Goal: Task Accomplishment & Management: Use online tool/utility

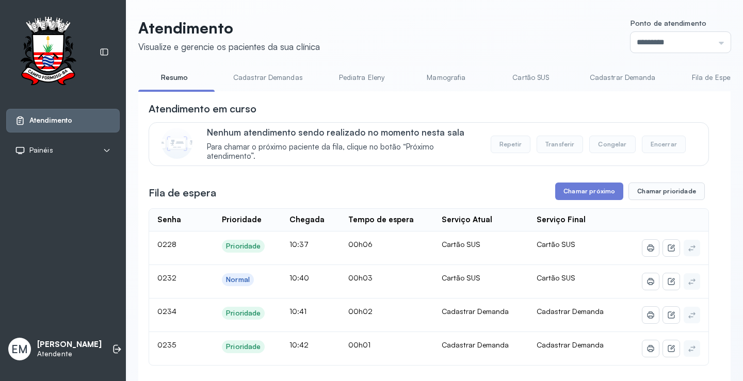
click at [579, 194] on button "Chamar próximo" at bounding box center [589, 192] width 68 height 18
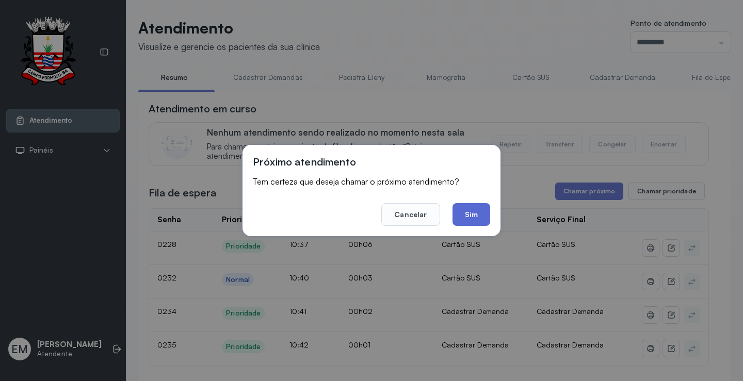
click at [467, 211] on button "Sim" at bounding box center [471, 214] width 38 height 23
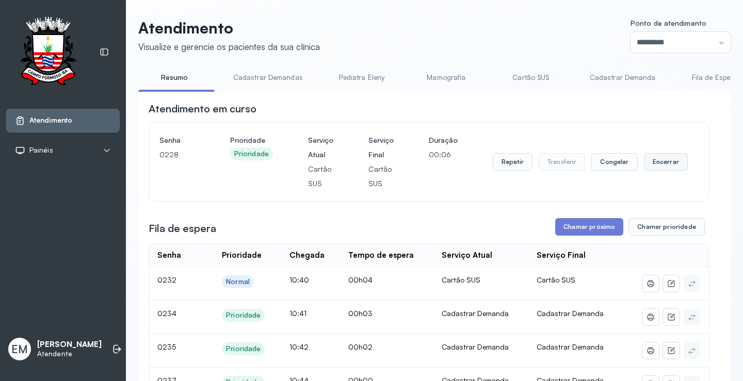
click at [662, 161] on button "Encerrar" at bounding box center [666, 162] width 44 height 18
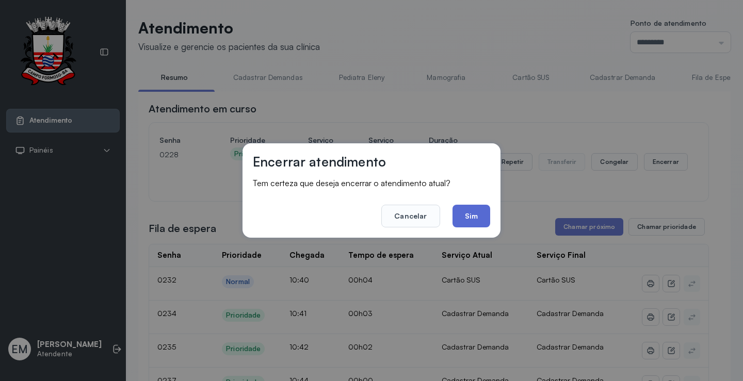
click at [476, 207] on button "Sim" at bounding box center [471, 216] width 38 height 23
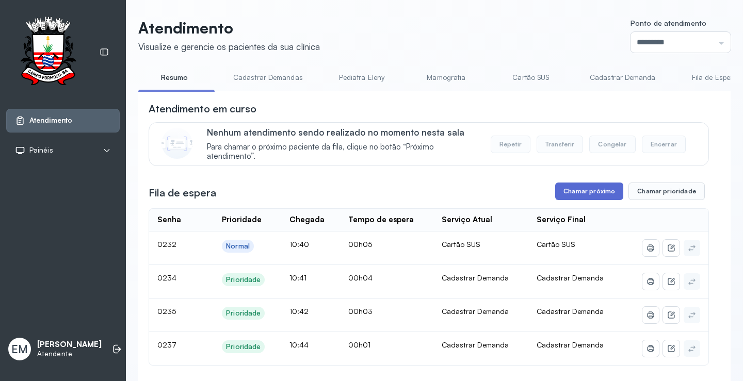
click at [575, 185] on button "Chamar próximo" at bounding box center [589, 192] width 68 height 18
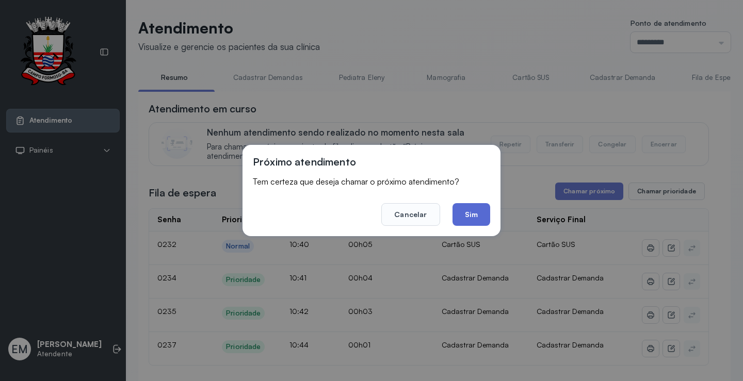
click at [469, 210] on button "Sim" at bounding box center [471, 214] width 38 height 23
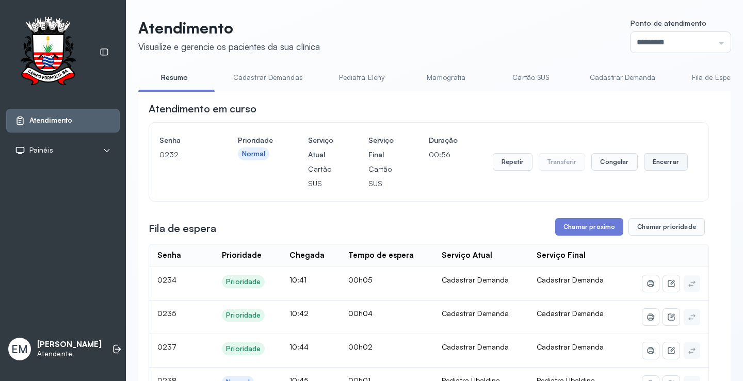
click at [652, 159] on button "Encerrar" at bounding box center [666, 162] width 44 height 18
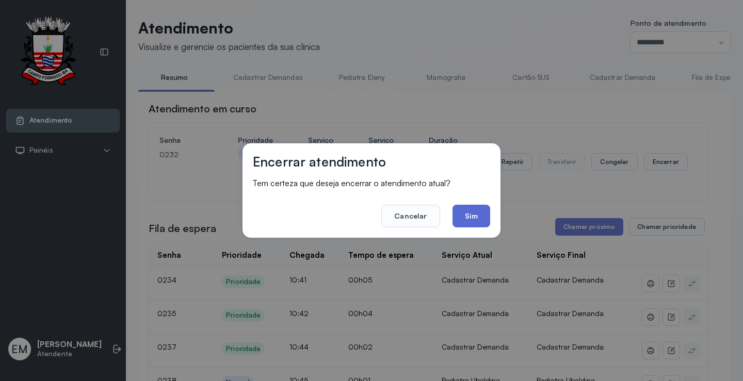
click at [468, 214] on button "Sim" at bounding box center [471, 216] width 38 height 23
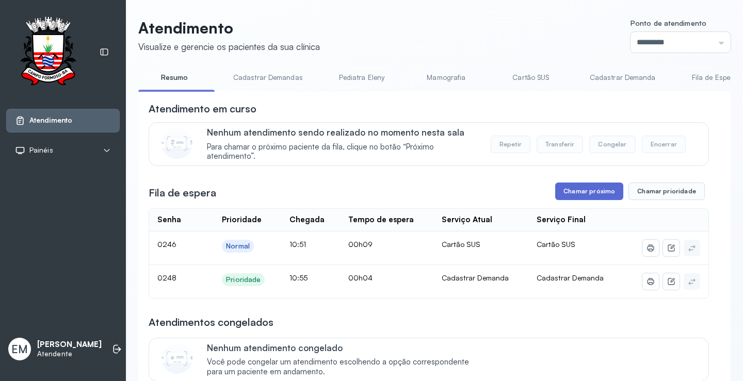
click at [573, 192] on button "Chamar próximo" at bounding box center [589, 192] width 68 height 18
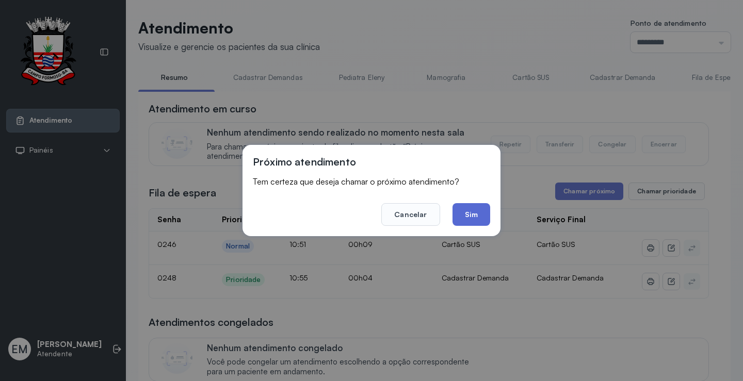
click at [473, 212] on button "Sim" at bounding box center [471, 214] width 38 height 23
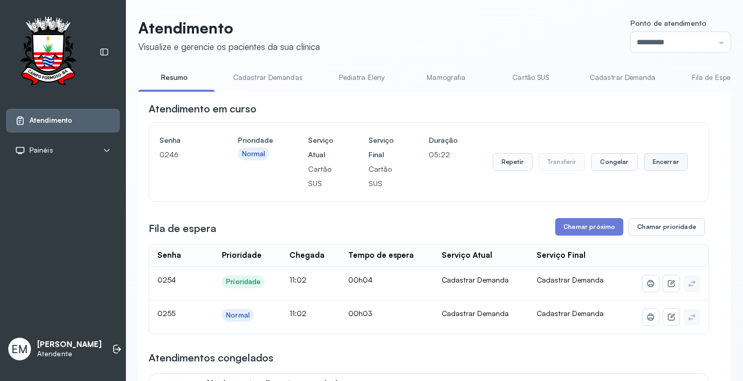
click at [644, 161] on button "Encerrar" at bounding box center [666, 162] width 44 height 18
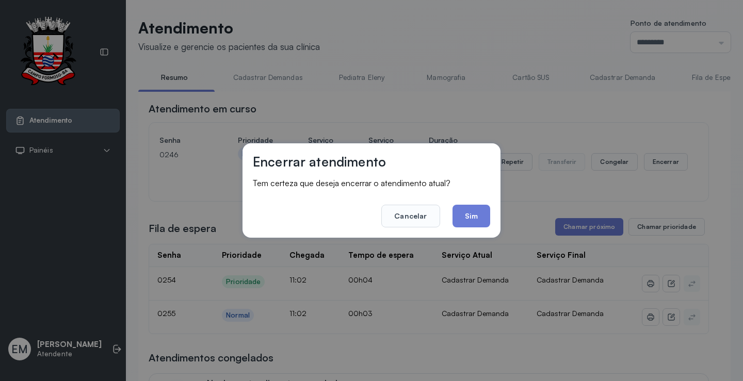
click at [492, 212] on div "Encerrar atendimento Tem certeza que deseja encerrar o atendimento atual? Cance…" at bounding box center [371, 190] width 258 height 94
click at [459, 220] on button "Sim" at bounding box center [471, 216] width 38 height 23
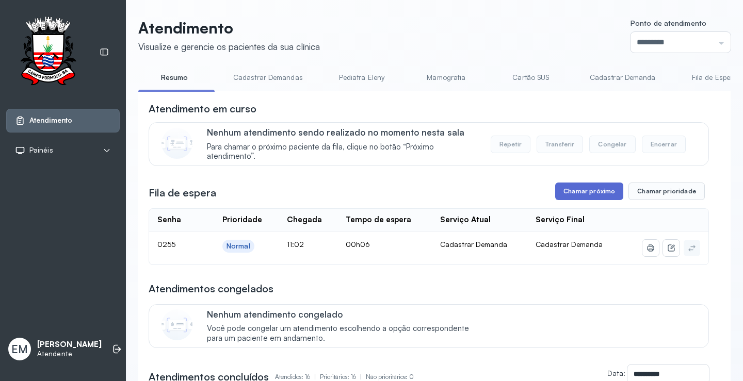
click at [567, 188] on button "Chamar próximo" at bounding box center [589, 192] width 68 height 18
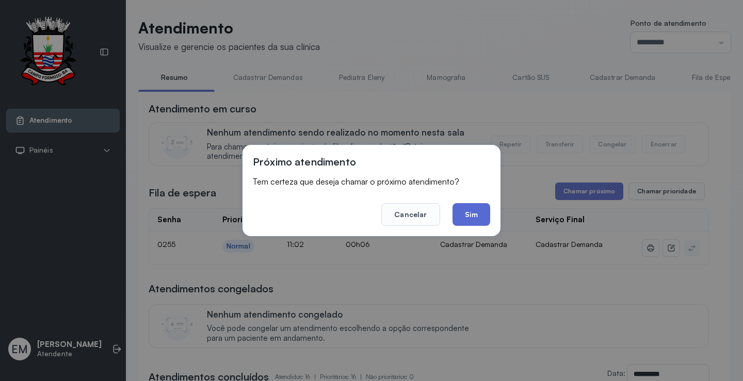
click at [462, 210] on button "Sim" at bounding box center [471, 214] width 38 height 23
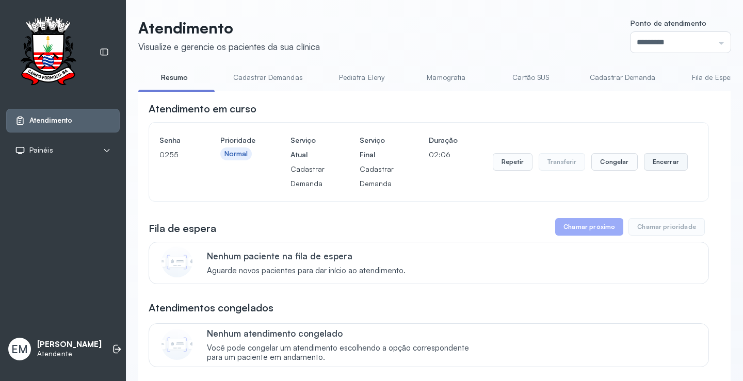
click at [644, 162] on button "Encerrar" at bounding box center [666, 162] width 44 height 18
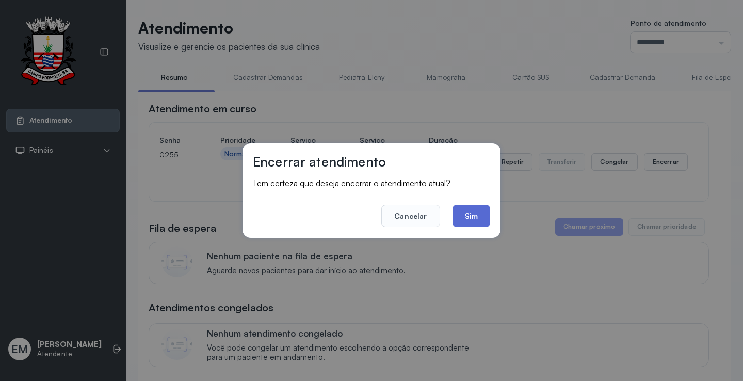
click at [469, 213] on button "Sim" at bounding box center [471, 216] width 38 height 23
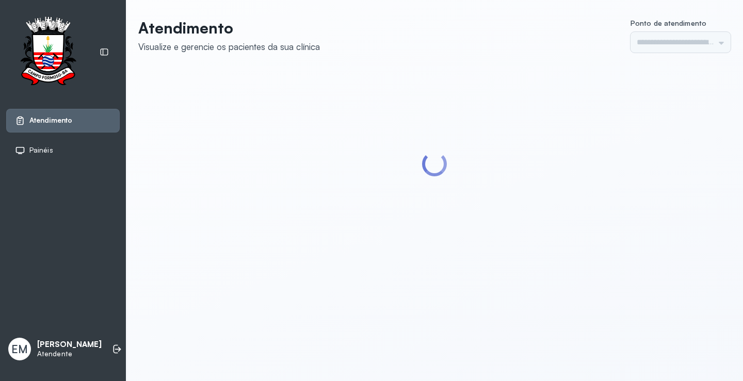
type input "*********"
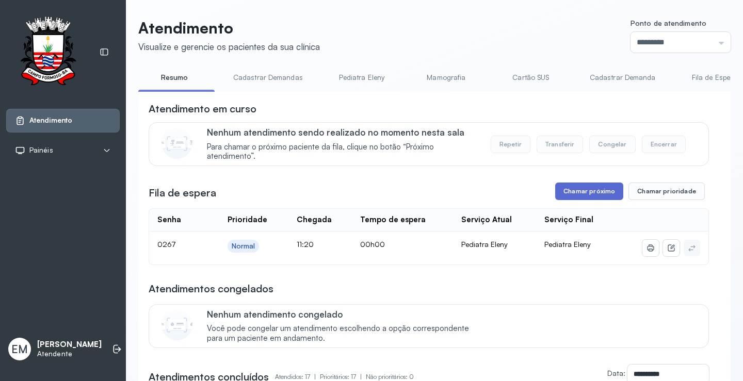
click at [586, 199] on button "Chamar próximo" at bounding box center [589, 192] width 68 height 18
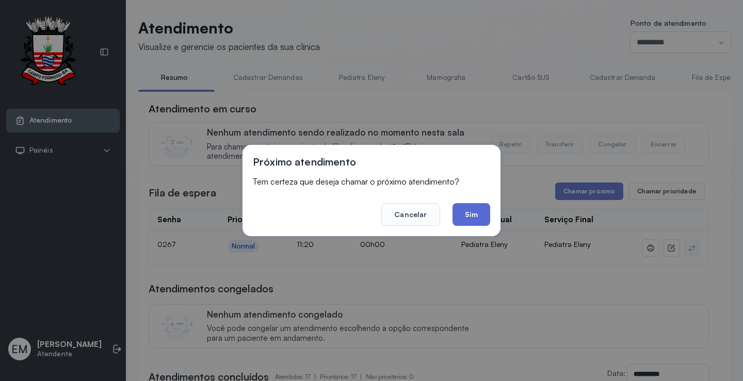
click at [474, 216] on button "Sim" at bounding box center [471, 214] width 38 height 23
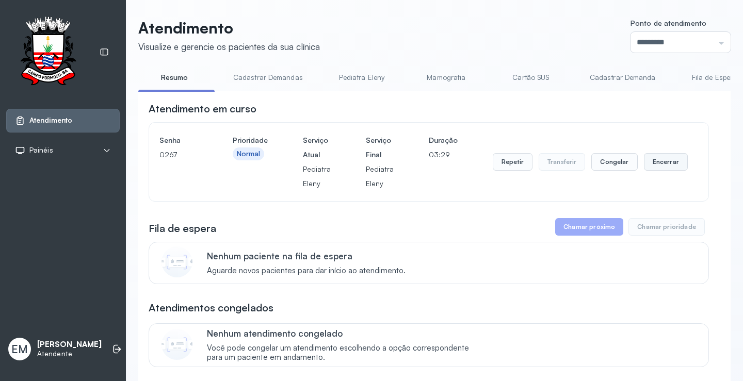
click at [651, 161] on button "Encerrar" at bounding box center [666, 162] width 44 height 18
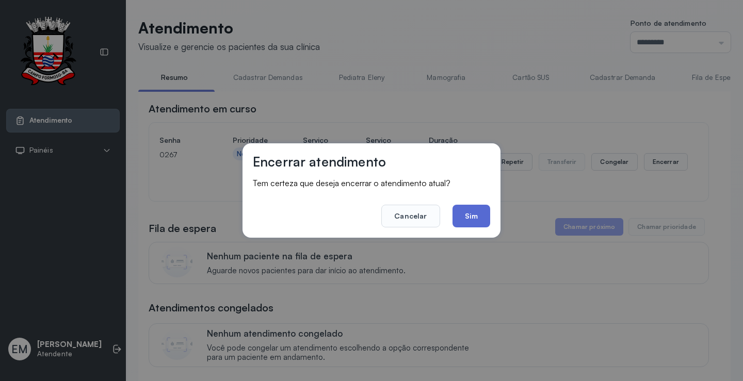
click at [472, 212] on button "Sim" at bounding box center [471, 216] width 38 height 23
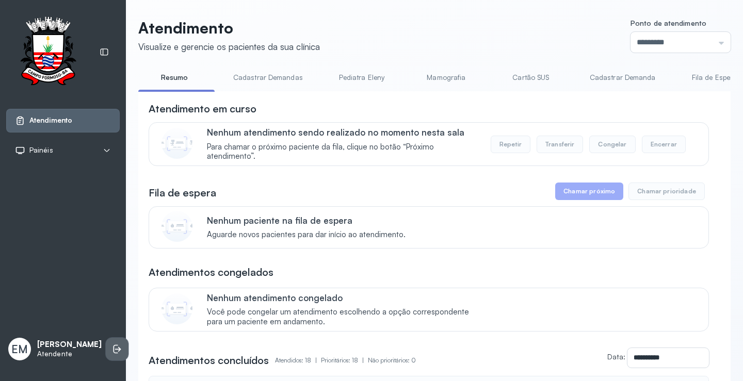
click at [106, 346] on li at bounding box center [117, 349] width 23 height 23
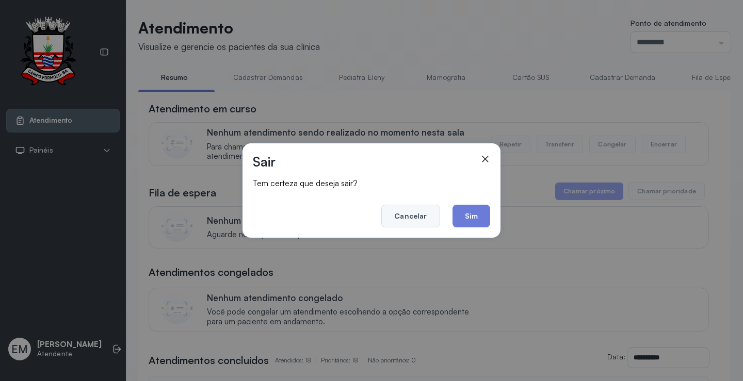
click at [400, 219] on button "Cancelar" at bounding box center [410, 216] width 58 height 23
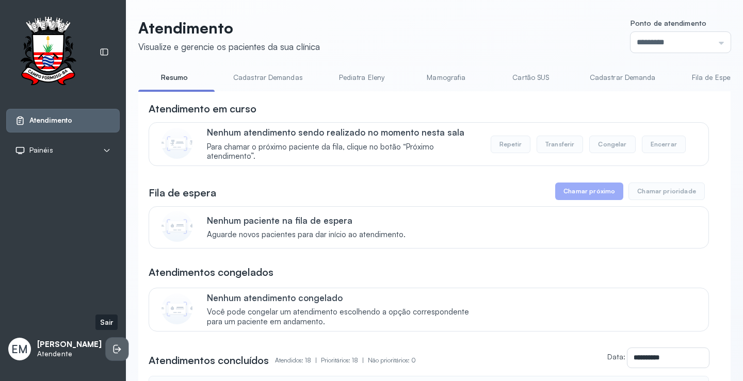
click at [112, 344] on icon at bounding box center [117, 349] width 10 height 10
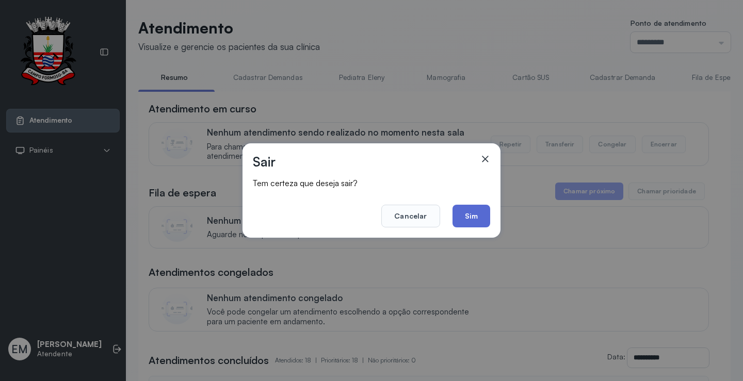
click at [480, 220] on button "Sim" at bounding box center [471, 216] width 38 height 23
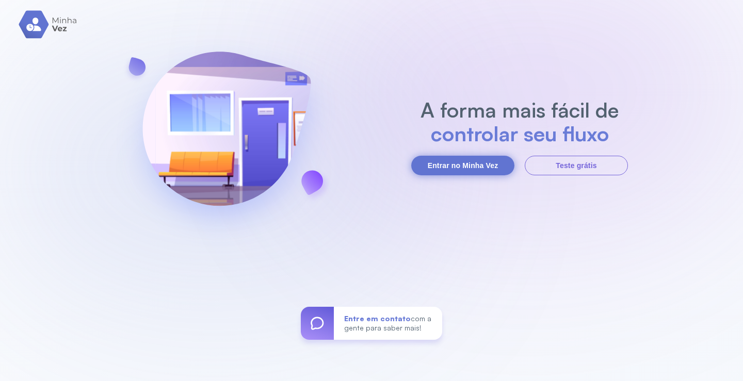
click at [457, 167] on button "Entrar no Minha Vez" at bounding box center [462, 166] width 103 height 20
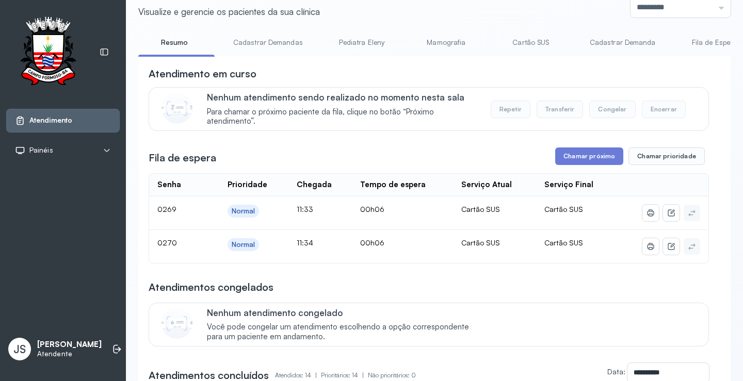
scroll to position [52, 0]
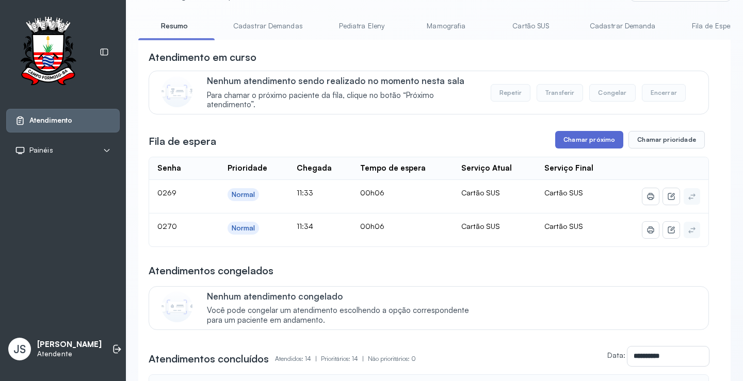
click at [576, 148] on button "Chamar próximo" at bounding box center [589, 140] width 68 height 18
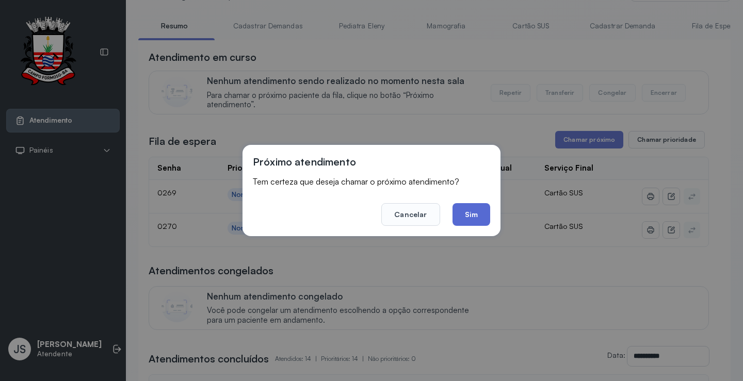
click at [475, 217] on button "Sim" at bounding box center [471, 214] width 38 height 23
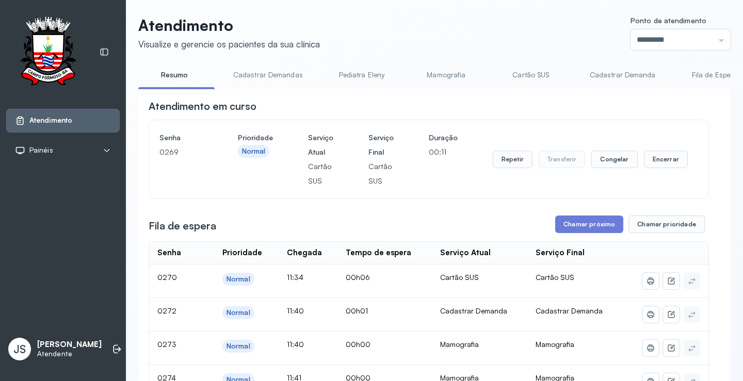
scroll to position [0, 0]
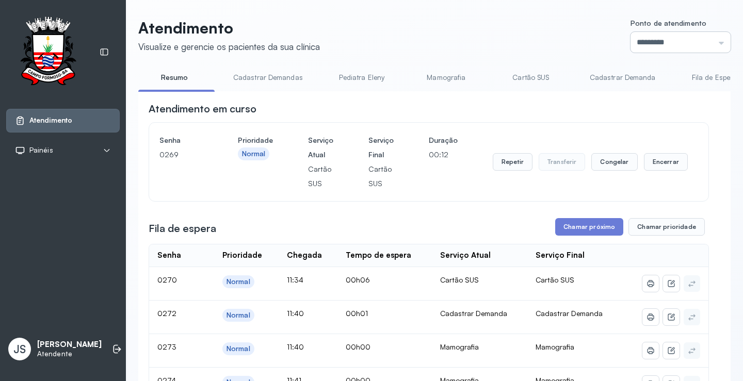
click at [692, 39] on input "*********" at bounding box center [680, 42] width 100 height 21
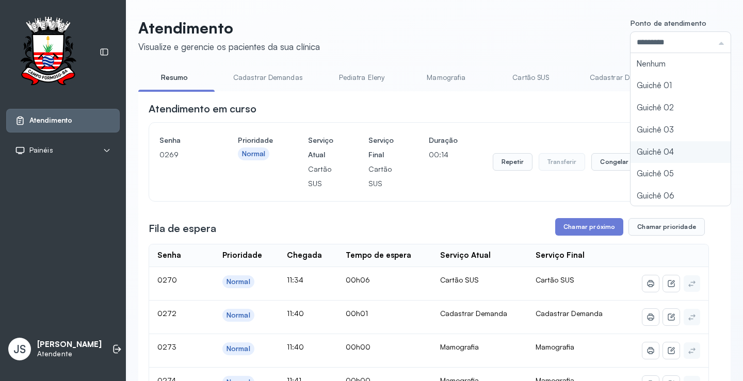
scroll to position [45, 0]
type input "*********"
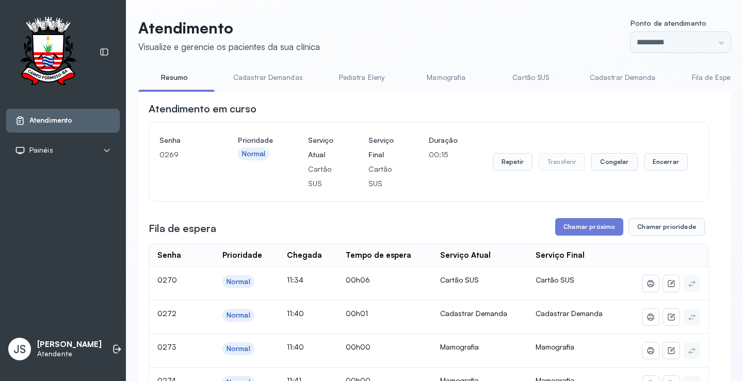
click at [581, 236] on button "Chamar próximo" at bounding box center [589, 227] width 68 height 18
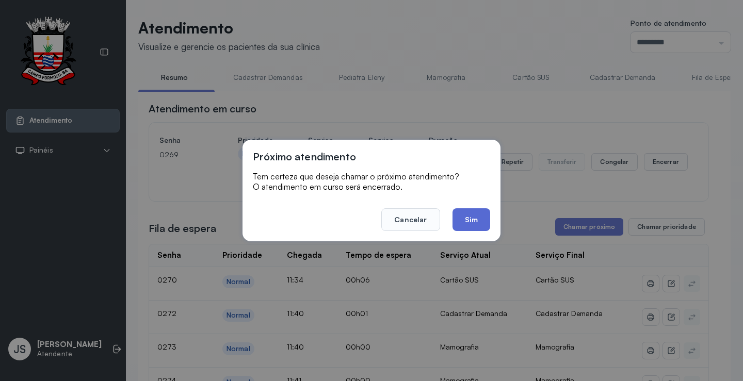
click at [468, 215] on button "Sim" at bounding box center [471, 219] width 38 height 23
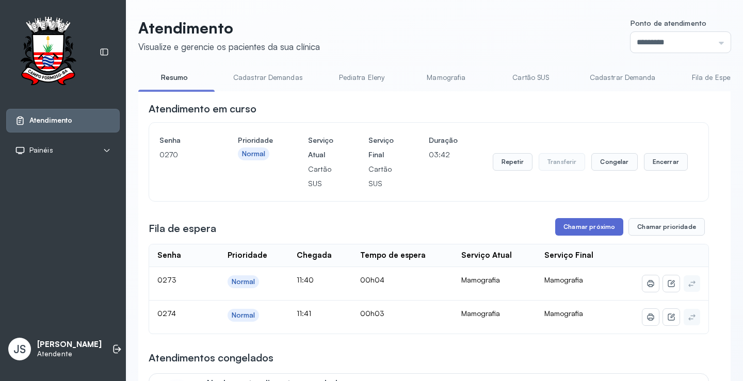
click at [588, 226] on button "Chamar próximo" at bounding box center [589, 227] width 68 height 18
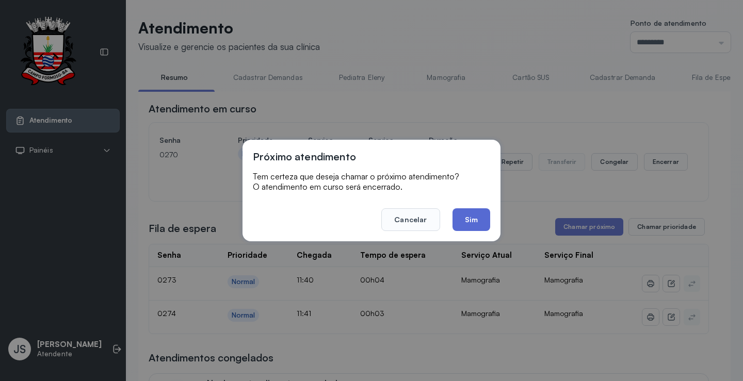
click at [471, 214] on button "Sim" at bounding box center [471, 219] width 38 height 23
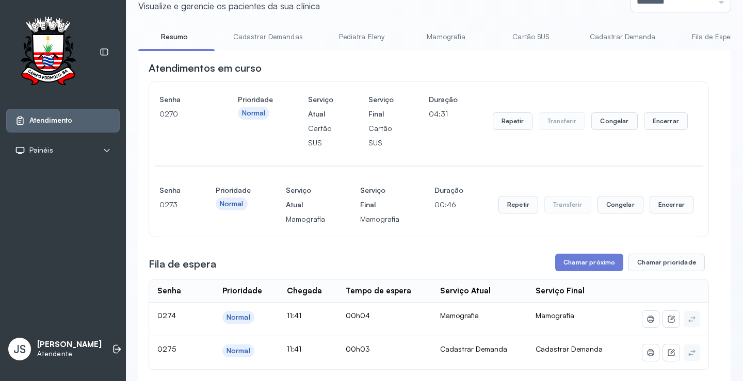
scroll to position [103, 0]
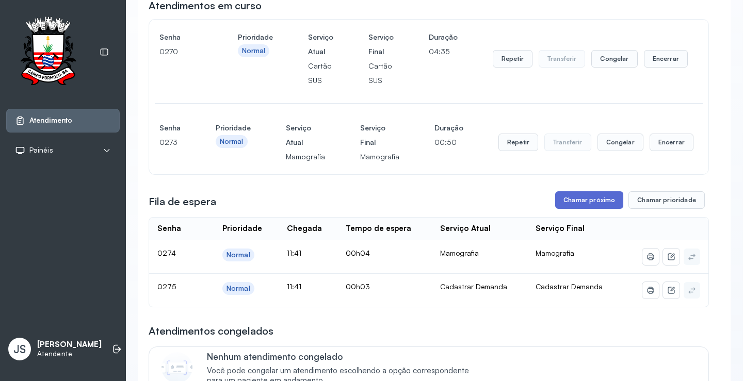
click at [588, 197] on button "Chamar próximo" at bounding box center [589, 200] width 68 height 18
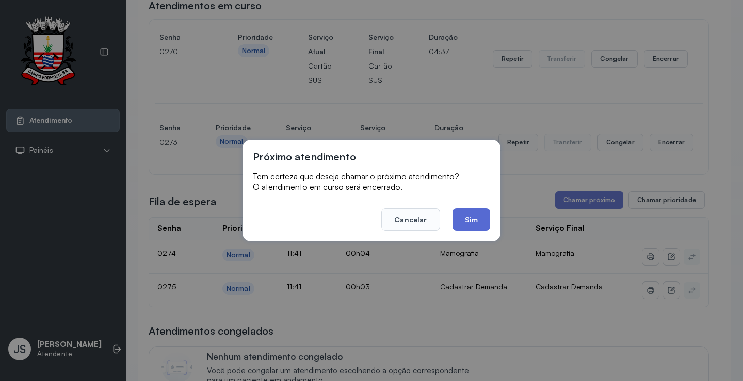
click at [475, 219] on button "Sim" at bounding box center [471, 219] width 38 height 23
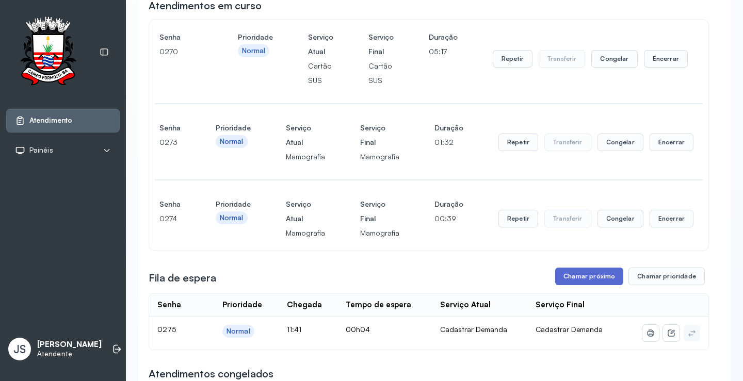
click at [594, 276] on button "Chamar próximo" at bounding box center [589, 277] width 68 height 18
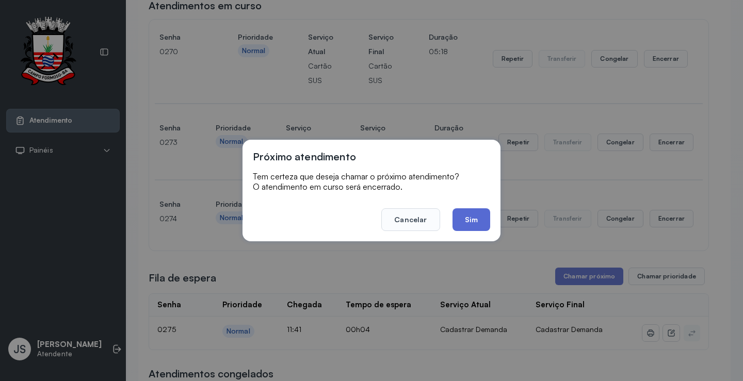
click at [470, 221] on button "Sim" at bounding box center [471, 219] width 38 height 23
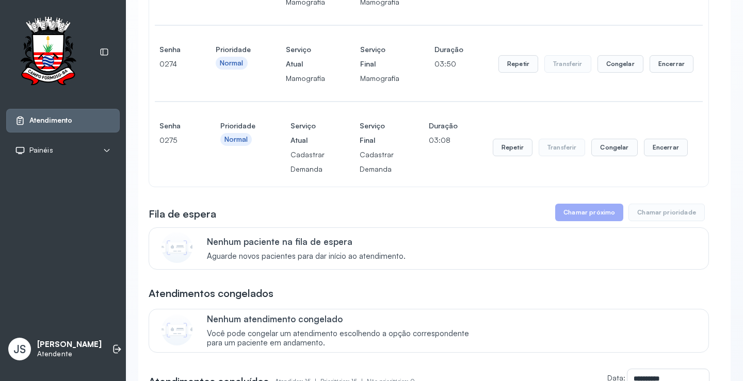
scroll to position [52, 0]
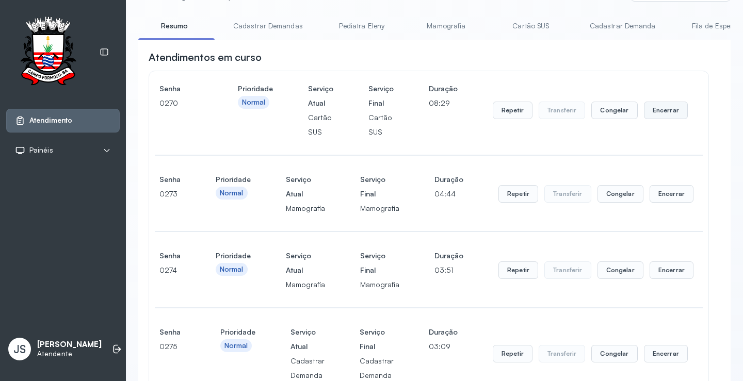
click at [653, 113] on button "Encerrar" at bounding box center [666, 111] width 44 height 18
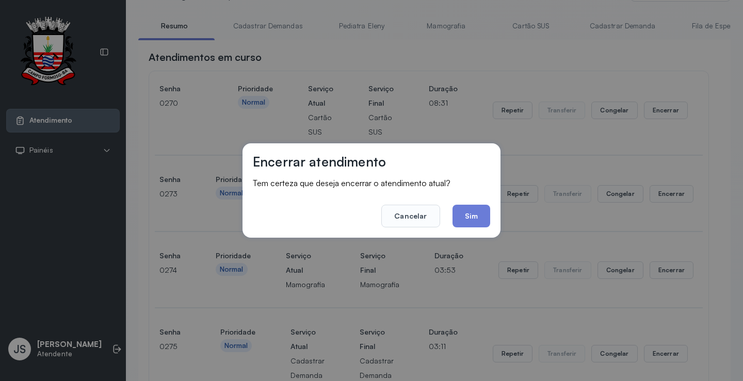
click at [484, 209] on button "Sim" at bounding box center [471, 216] width 38 height 23
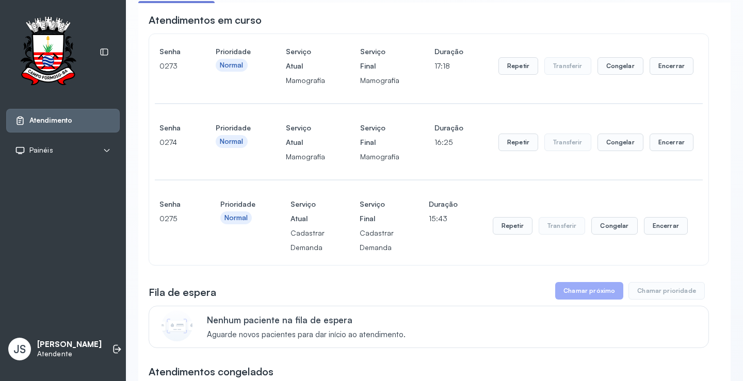
scroll to position [0, 0]
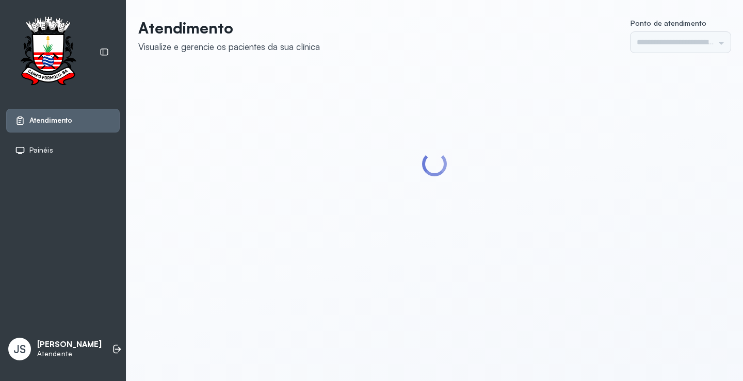
type input "*********"
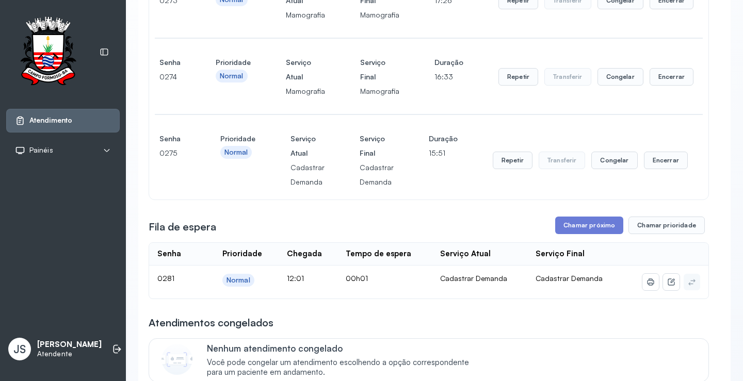
scroll to position [155, 0]
click at [596, 225] on button "Chamar próximo" at bounding box center [589, 225] width 68 height 18
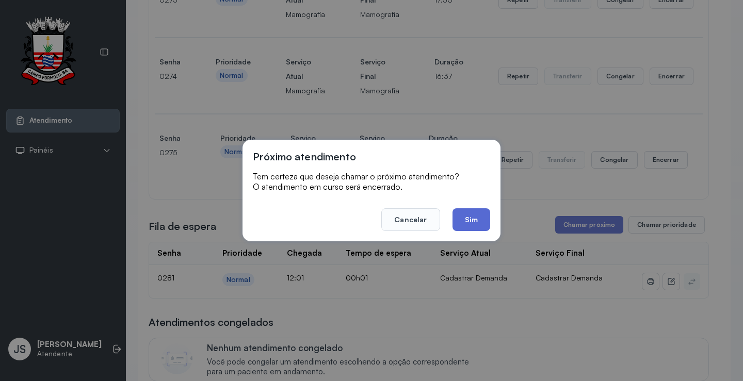
click at [469, 213] on button "Sim" at bounding box center [471, 219] width 38 height 23
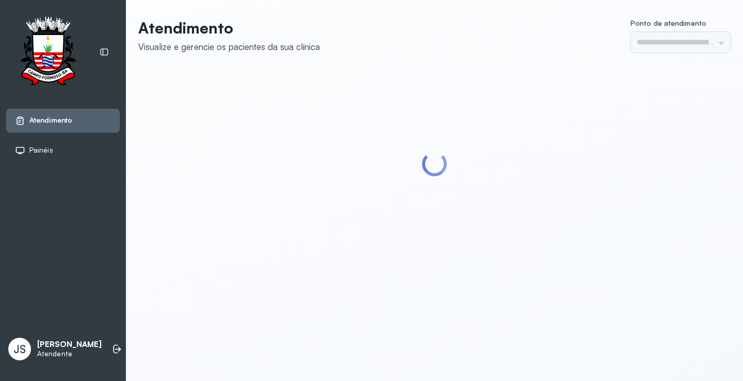
type input "*********"
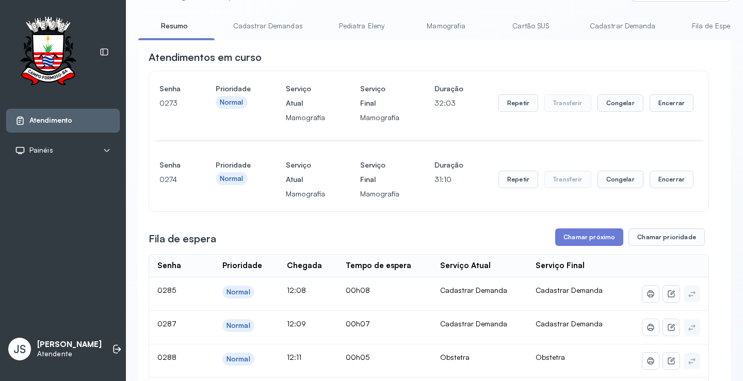
scroll to position [155, 0]
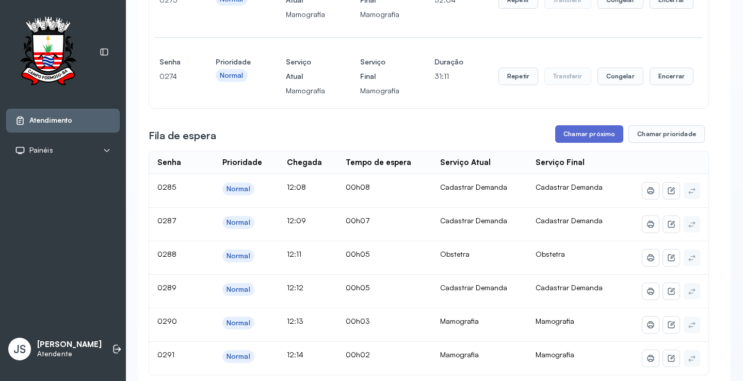
click at [590, 136] on button "Chamar próximo" at bounding box center [589, 134] width 68 height 18
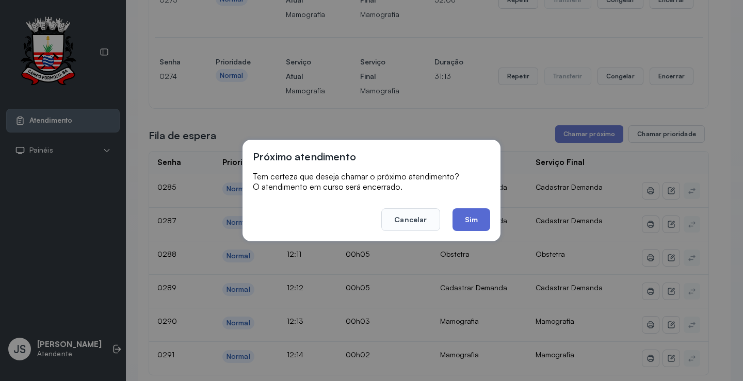
click at [468, 214] on button "Sim" at bounding box center [471, 219] width 38 height 23
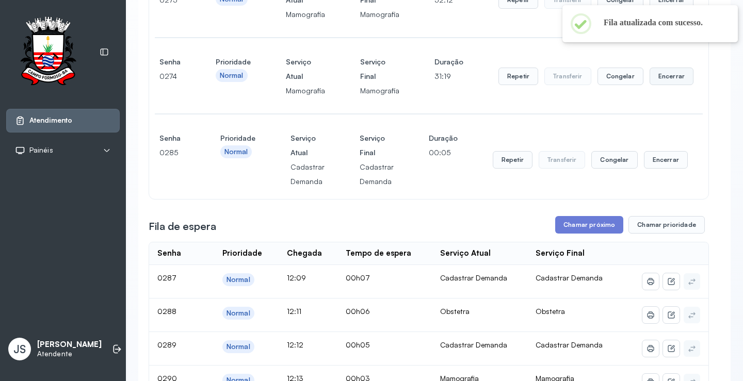
click at [660, 9] on button "Encerrar" at bounding box center [671, 0] width 44 height 18
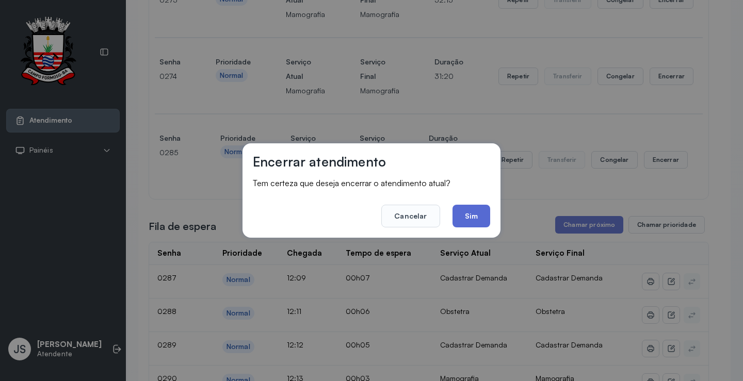
click at [489, 216] on button "Sim" at bounding box center [471, 216] width 38 height 23
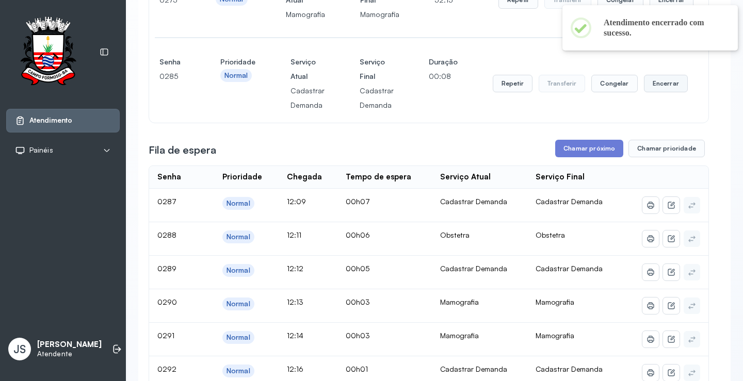
click at [659, 9] on button "Encerrar" at bounding box center [671, 0] width 44 height 18
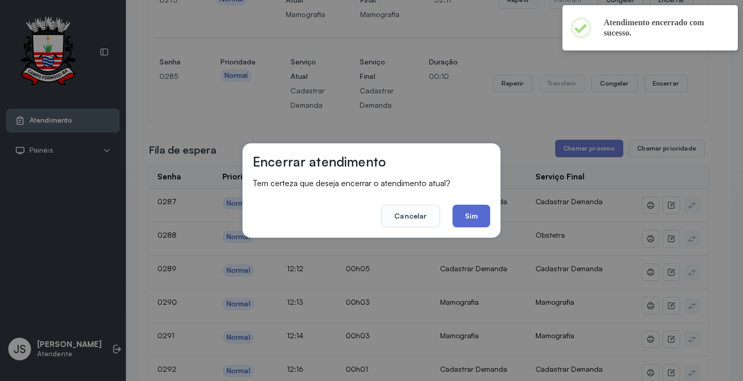
click at [477, 214] on button "Sim" at bounding box center [471, 216] width 38 height 23
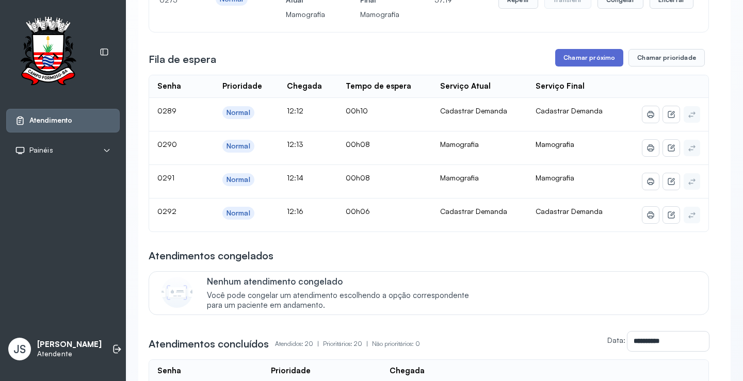
click at [578, 54] on button "Chamar próximo" at bounding box center [589, 58] width 68 height 18
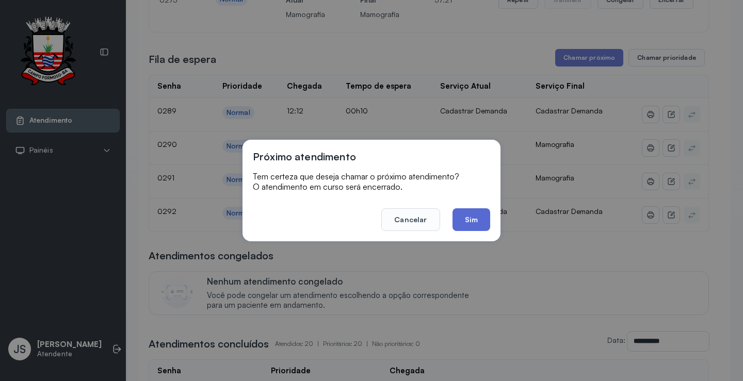
click at [472, 220] on button "Sim" at bounding box center [471, 219] width 38 height 23
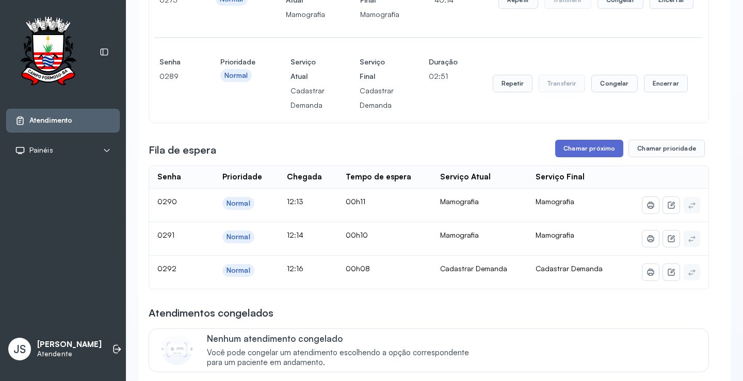
click at [580, 151] on button "Chamar próximo" at bounding box center [589, 149] width 68 height 18
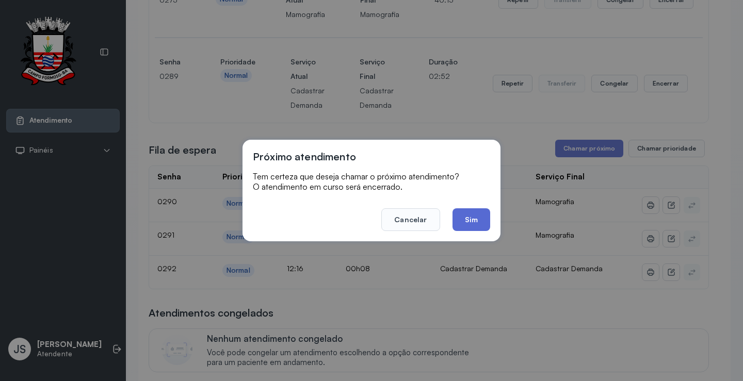
click at [475, 219] on button "Sim" at bounding box center [471, 219] width 38 height 23
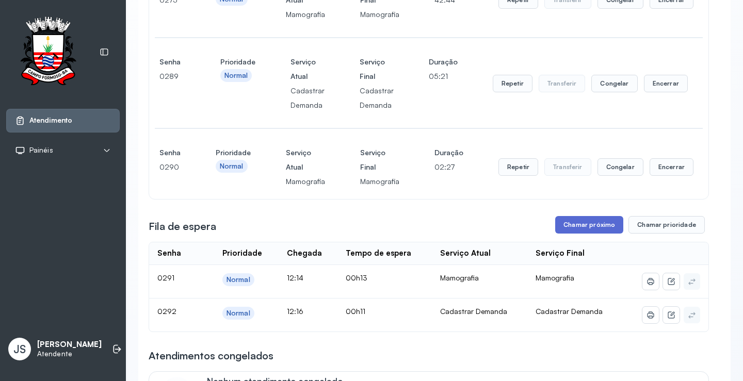
click at [597, 227] on button "Chamar próximo" at bounding box center [589, 225] width 68 height 18
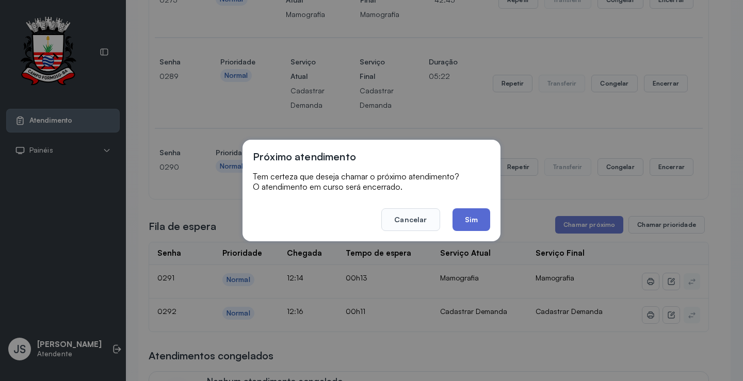
click at [473, 212] on button "Sim" at bounding box center [471, 219] width 38 height 23
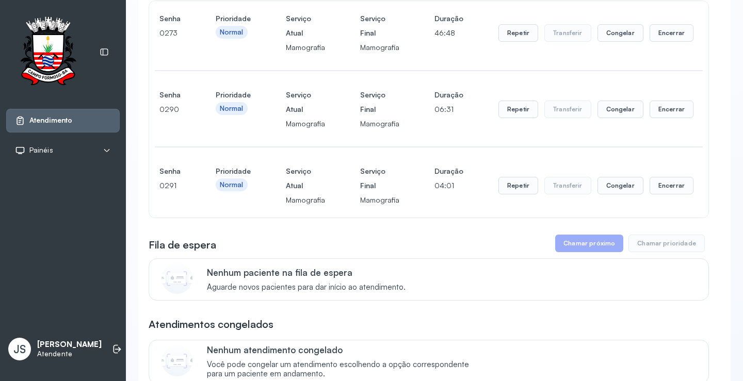
scroll to position [0, 0]
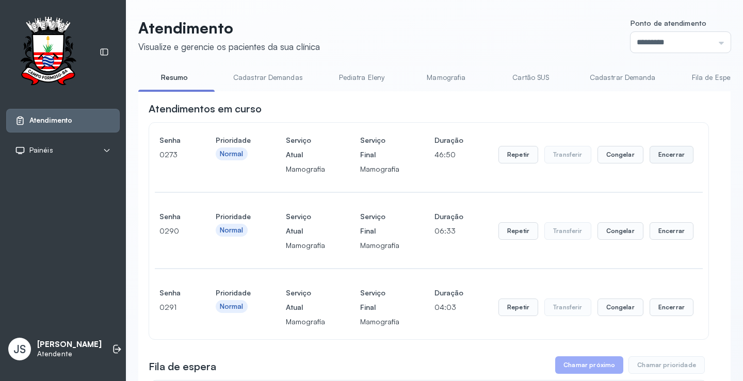
click at [668, 159] on button "Encerrar" at bounding box center [671, 155] width 44 height 18
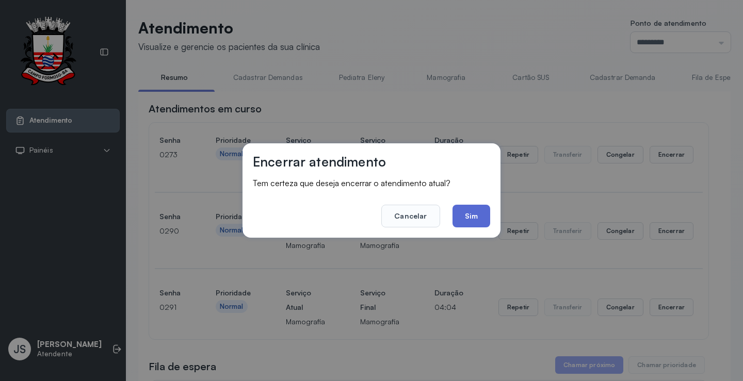
click at [477, 216] on button "Sim" at bounding box center [471, 216] width 38 height 23
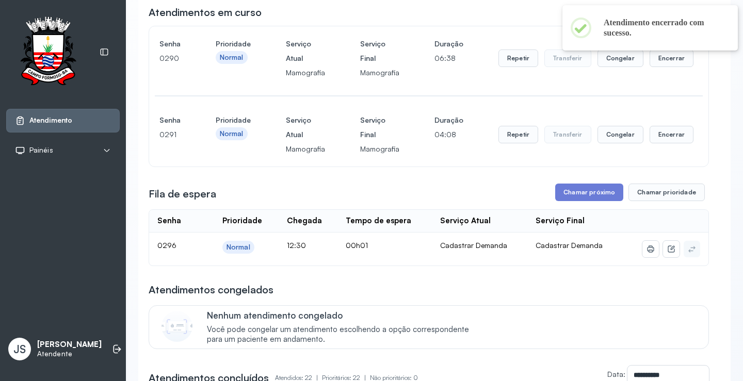
scroll to position [103, 0]
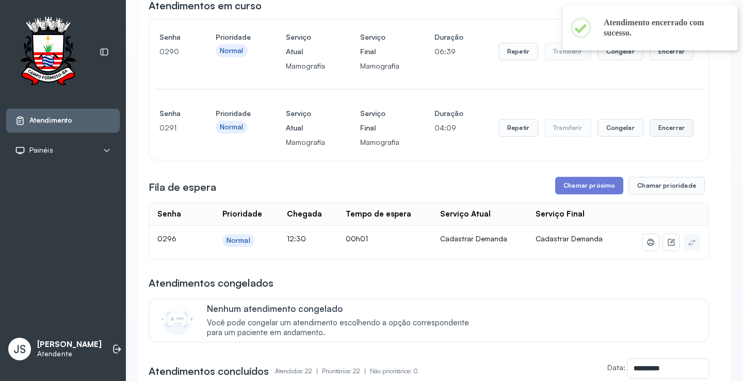
click at [661, 60] on button "Encerrar" at bounding box center [671, 52] width 44 height 18
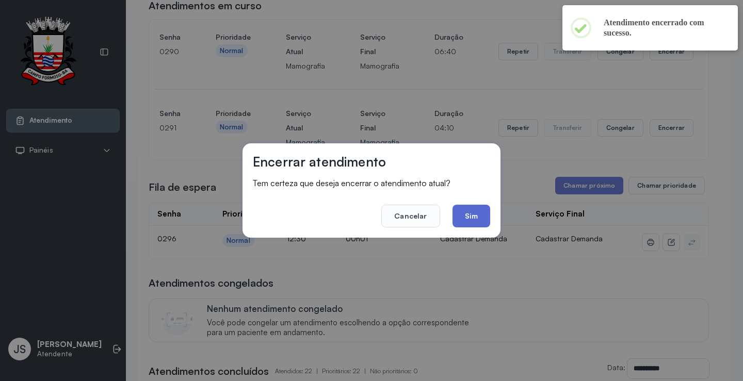
click at [473, 213] on button "Sim" at bounding box center [471, 216] width 38 height 23
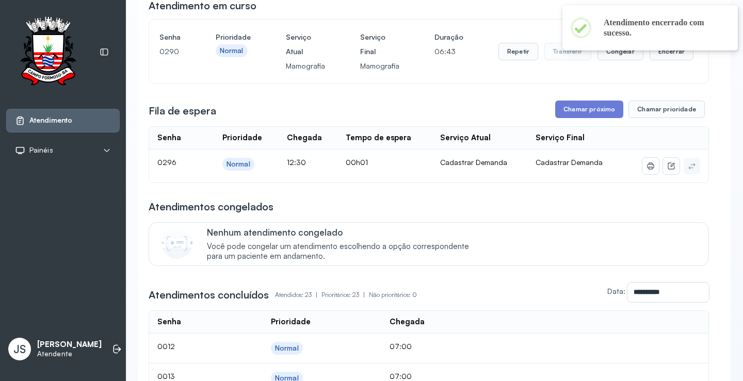
scroll to position [0, 0]
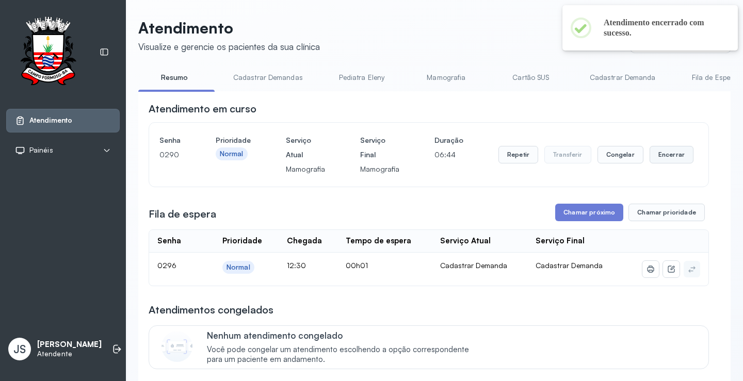
click at [664, 160] on button "Encerrar" at bounding box center [671, 155] width 44 height 18
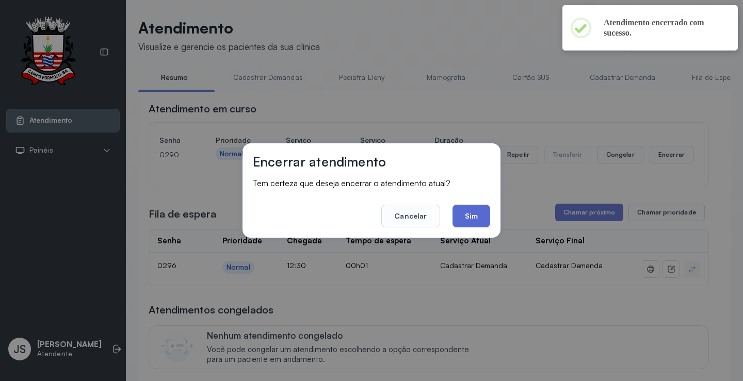
drag, startPoint x: 471, startPoint y: 216, endPoint x: 477, endPoint y: 201, distance: 16.7
click at [471, 214] on button "Sim" at bounding box center [471, 216] width 38 height 23
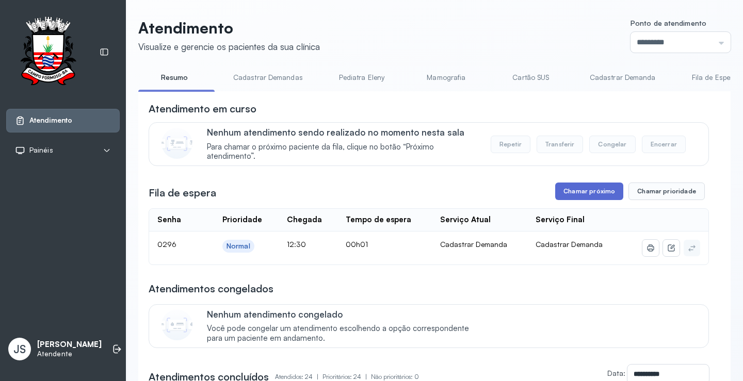
click at [592, 191] on button "Chamar próximo" at bounding box center [589, 192] width 68 height 18
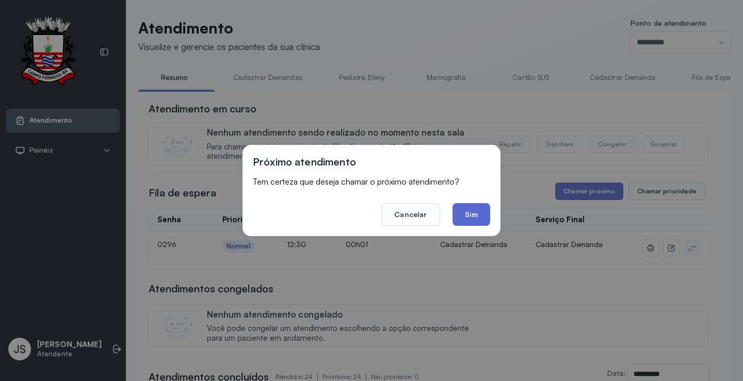
click at [469, 214] on button "Sim" at bounding box center [471, 214] width 38 height 23
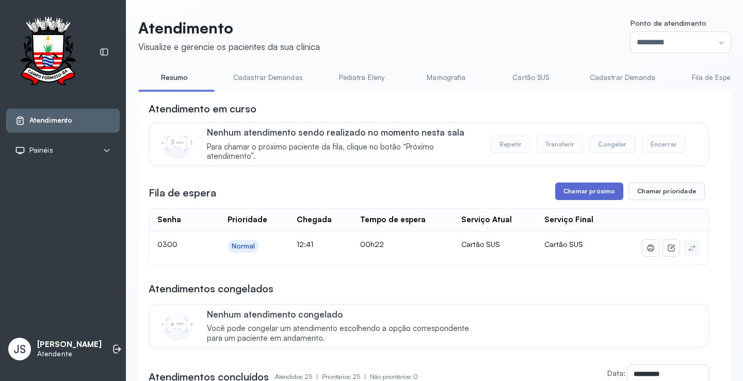
click at [580, 195] on button "Chamar próximo" at bounding box center [589, 192] width 68 height 18
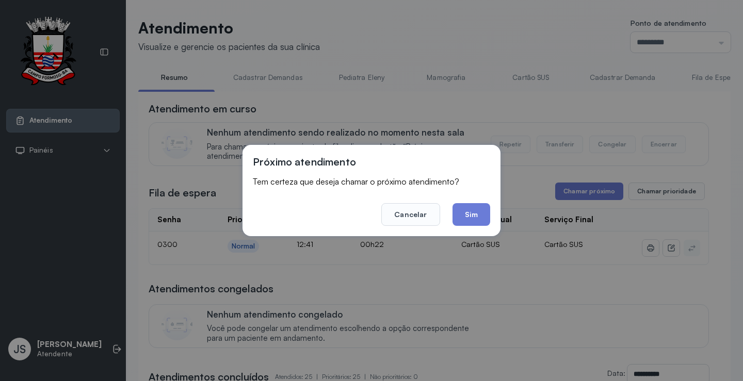
click at [467, 209] on button "Sim" at bounding box center [471, 214] width 38 height 23
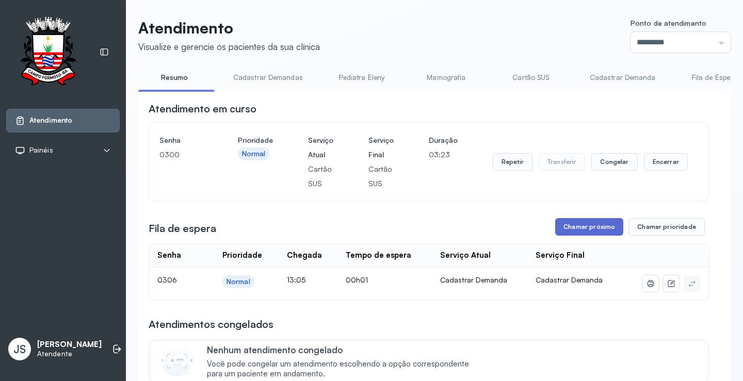
click at [593, 229] on button "Chamar próximo" at bounding box center [589, 227] width 68 height 18
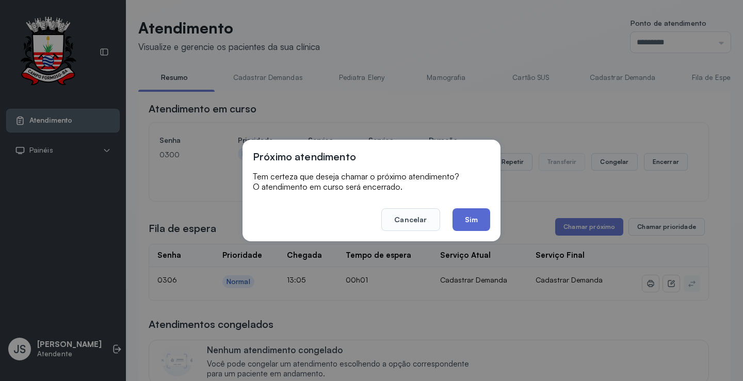
click at [483, 218] on button "Sim" at bounding box center [471, 219] width 38 height 23
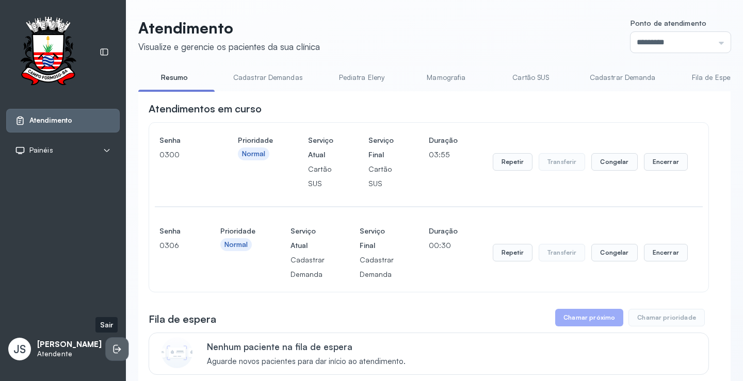
click at [109, 358] on li at bounding box center [117, 349] width 23 height 23
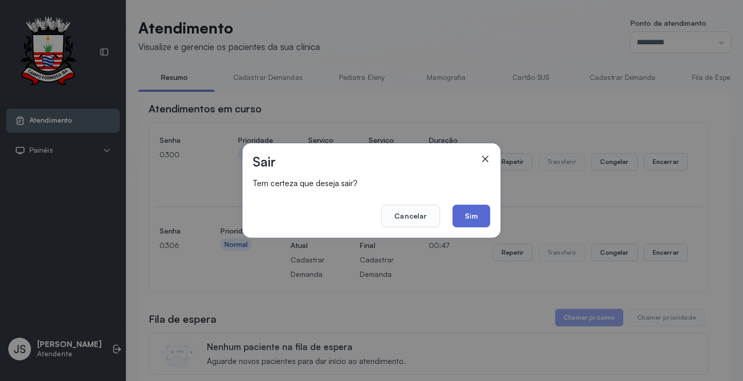
click at [467, 211] on button "Sim" at bounding box center [471, 216] width 38 height 23
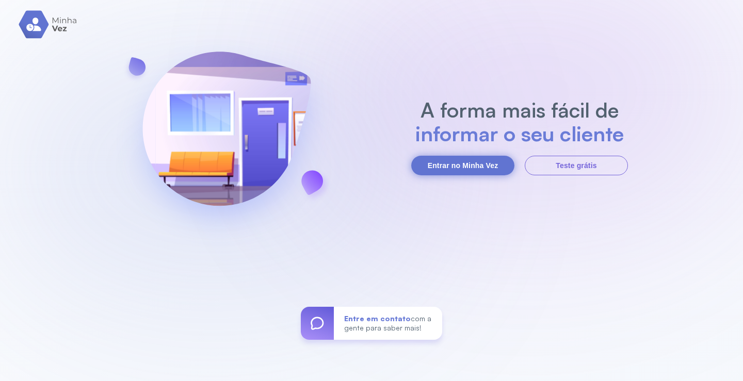
click at [469, 160] on button "Entrar no Minha Vez" at bounding box center [462, 166] width 103 height 20
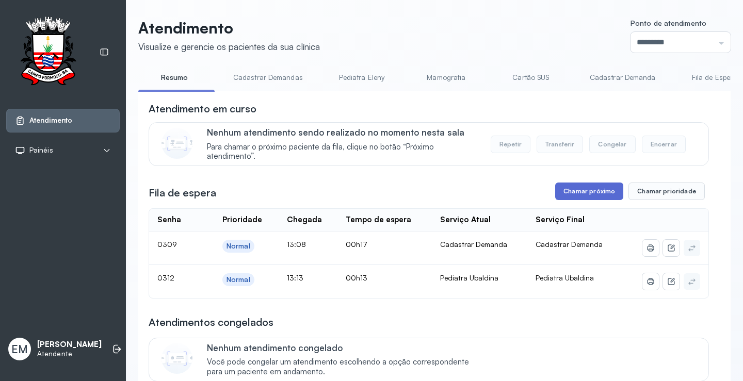
click at [587, 191] on button "Chamar próximo" at bounding box center [589, 192] width 68 height 18
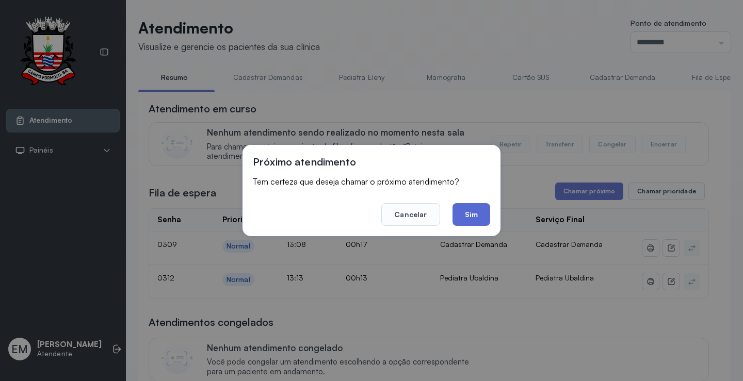
click at [474, 215] on button "Sim" at bounding box center [471, 214] width 38 height 23
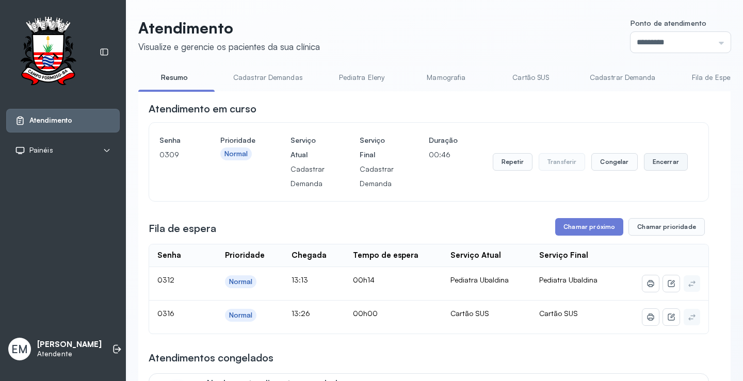
click at [644, 166] on button "Encerrar" at bounding box center [666, 162] width 44 height 18
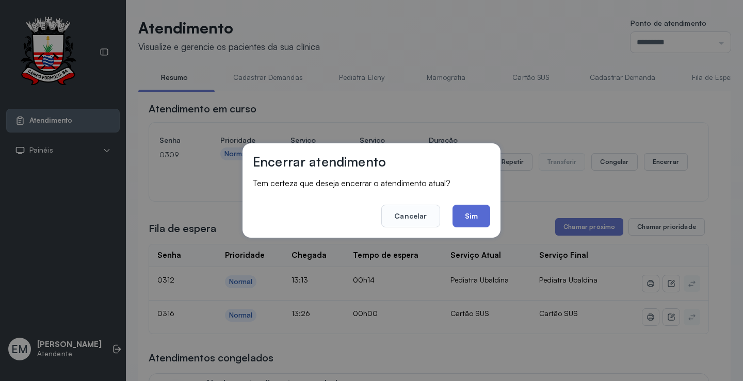
click at [473, 219] on button "Sim" at bounding box center [471, 216] width 38 height 23
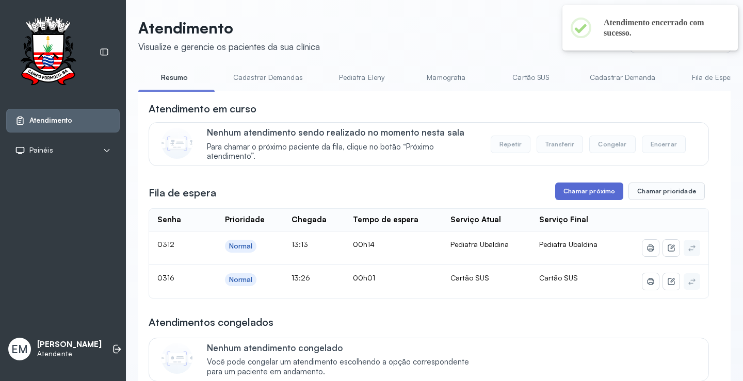
click at [580, 198] on button "Chamar próximo" at bounding box center [589, 192] width 68 height 18
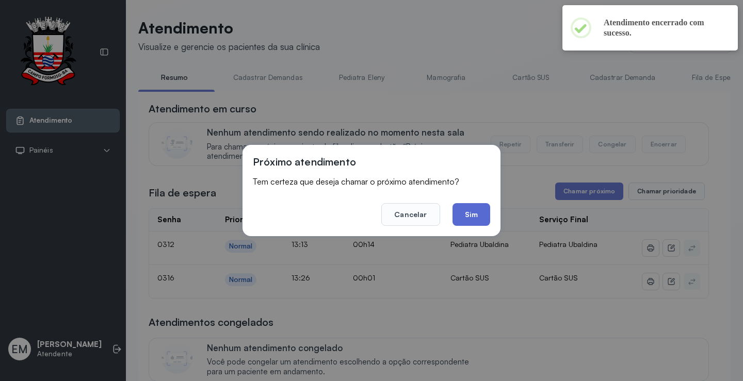
click at [461, 216] on button "Sim" at bounding box center [471, 214] width 38 height 23
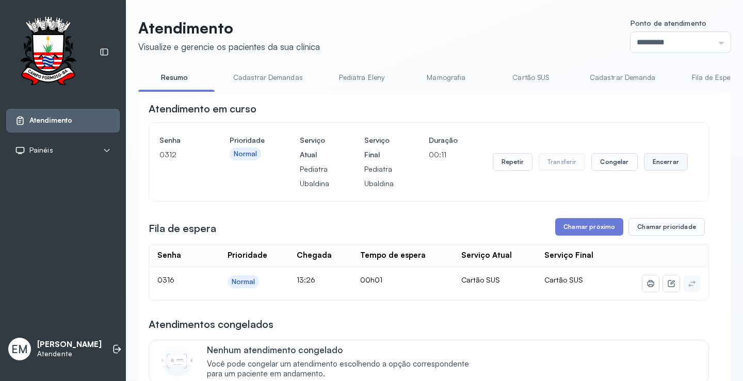
click at [678, 168] on button "Encerrar" at bounding box center [666, 162] width 44 height 18
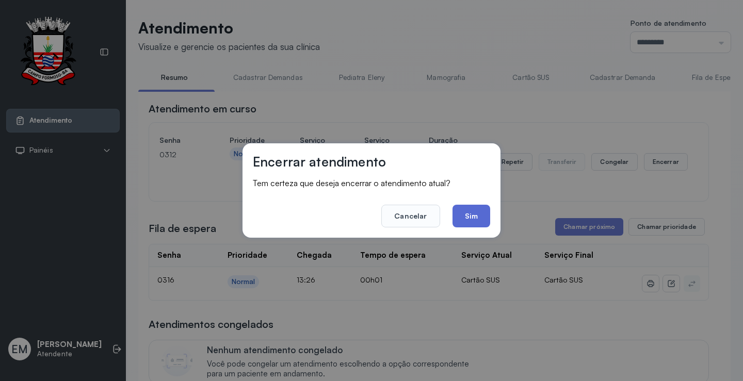
click at [478, 216] on button "Sim" at bounding box center [471, 216] width 38 height 23
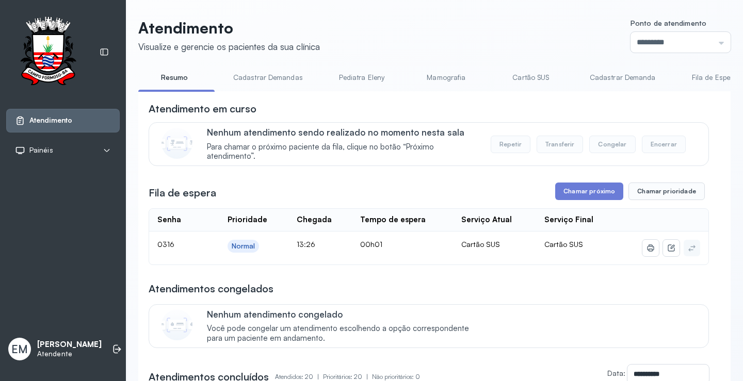
click at [583, 198] on button "Chamar próximo" at bounding box center [589, 192] width 68 height 18
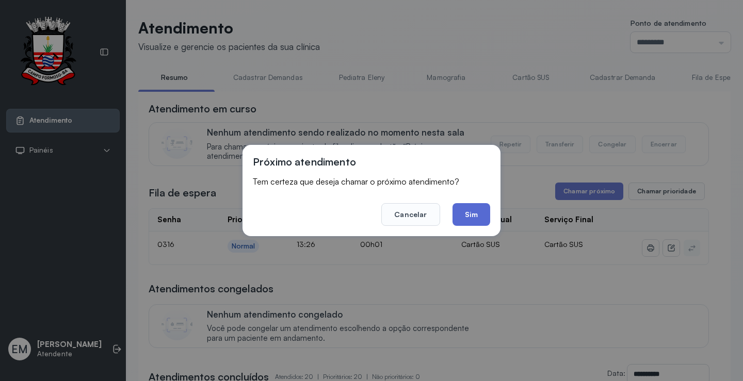
click at [478, 209] on button "Sim" at bounding box center [471, 214] width 38 height 23
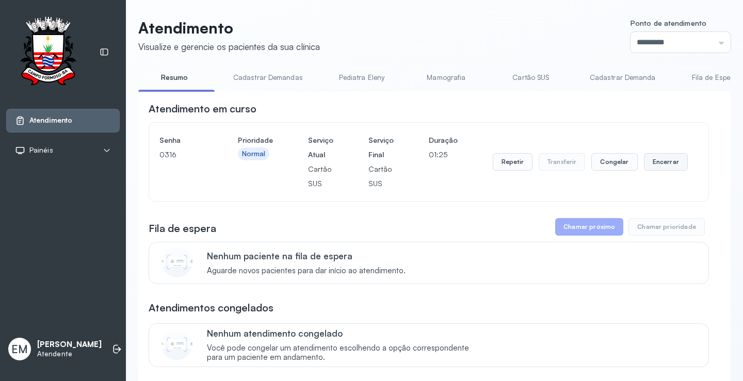
click at [661, 166] on button "Encerrar" at bounding box center [666, 162] width 44 height 18
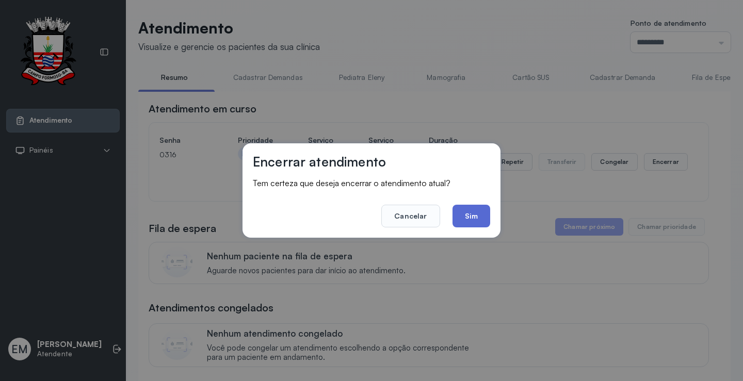
click at [457, 225] on button "Sim" at bounding box center [471, 216] width 38 height 23
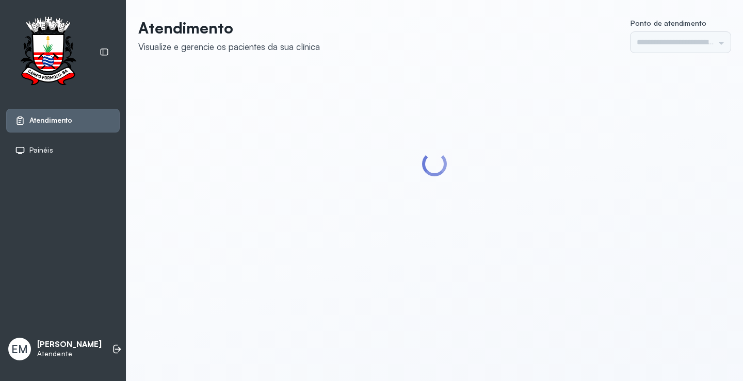
type input "*********"
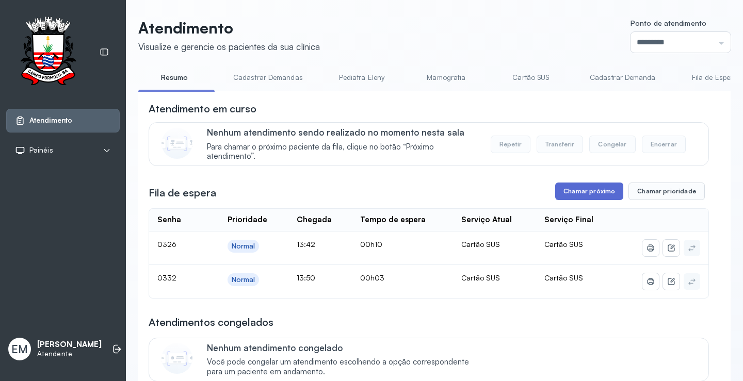
click at [578, 186] on button "Chamar próximo" at bounding box center [589, 192] width 68 height 18
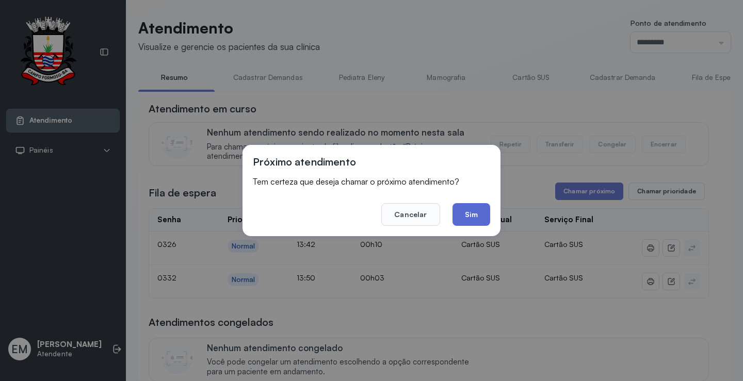
click at [465, 211] on button "Sim" at bounding box center [471, 214] width 38 height 23
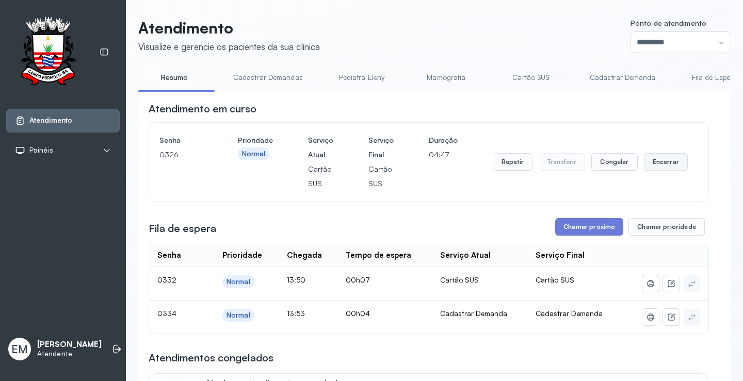
click at [655, 160] on button "Encerrar" at bounding box center [666, 162] width 44 height 18
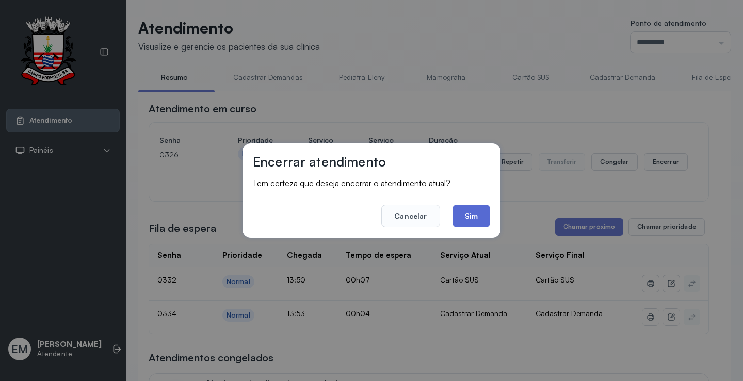
click at [471, 215] on button "Sim" at bounding box center [471, 216] width 38 height 23
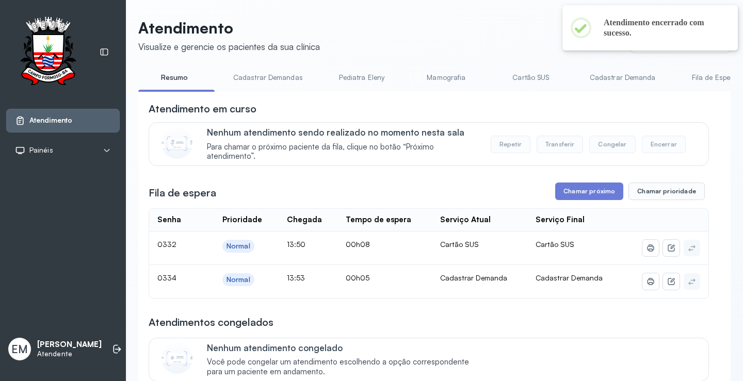
click at [578, 194] on button "Chamar próximo" at bounding box center [589, 192] width 68 height 18
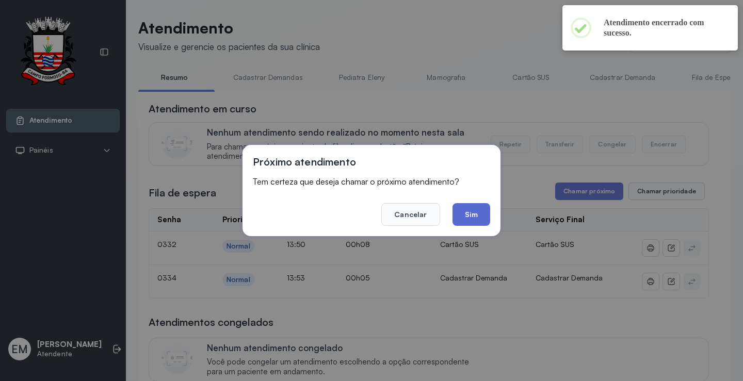
click at [471, 211] on button "Sim" at bounding box center [471, 214] width 38 height 23
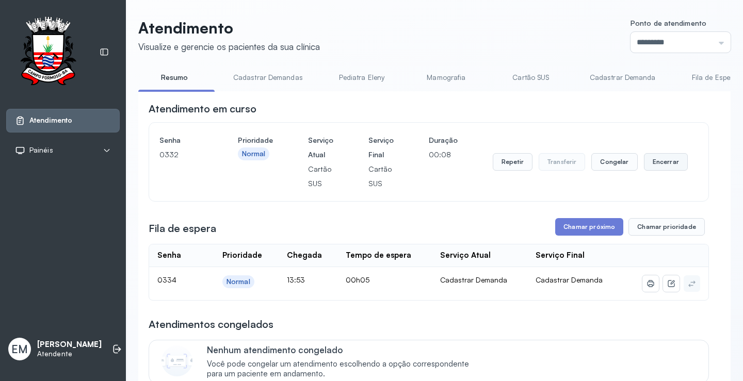
click at [662, 163] on button "Encerrar" at bounding box center [666, 162] width 44 height 18
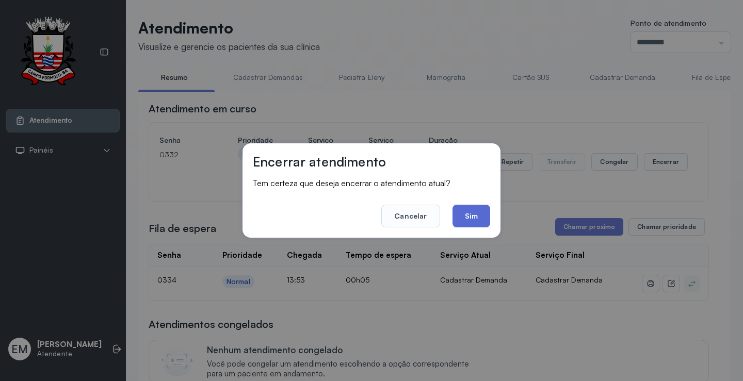
click at [471, 214] on button "Sim" at bounding box center [471, 216] width 38 height 23
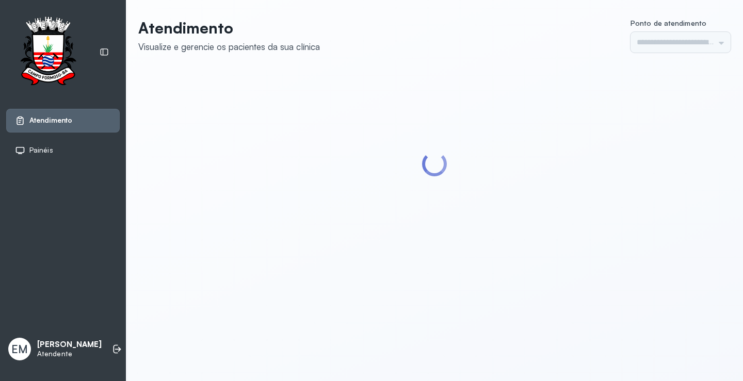
type input "*********"
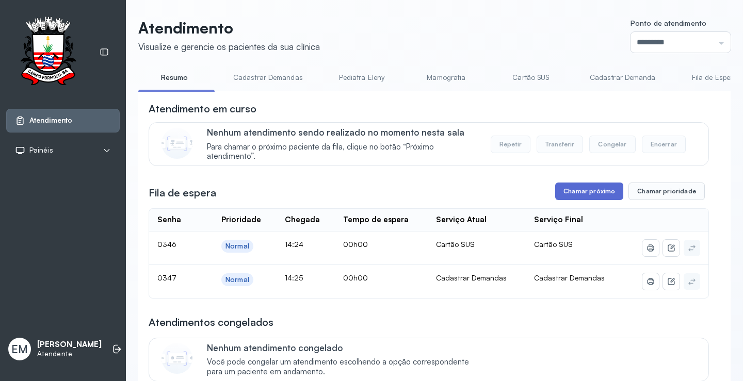
click at [583, 189] on button "Chamar próximo" at bounding box center [589, 192] width 68 height 18
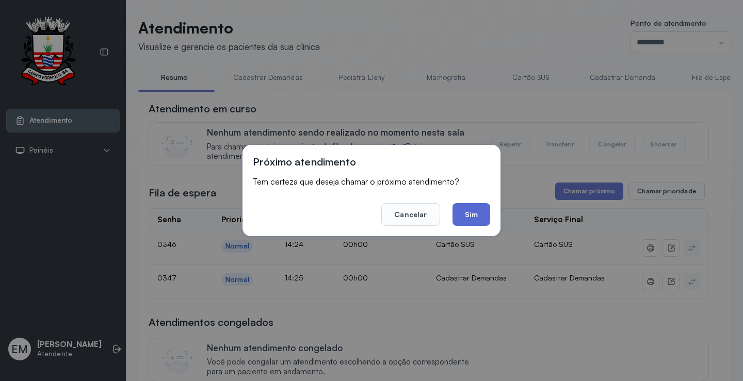
click at [481, 216] on button "Sim" at bounding box center [471, 214] width 38 height 23
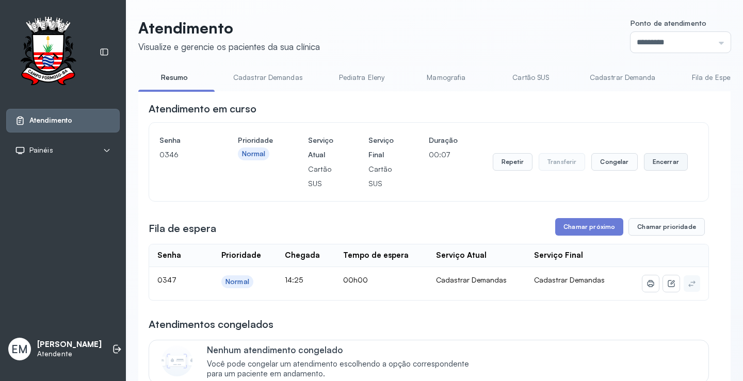
click at [667, 160] on button "Encerrar" at bounding box center [666, 162] width 44 height 18
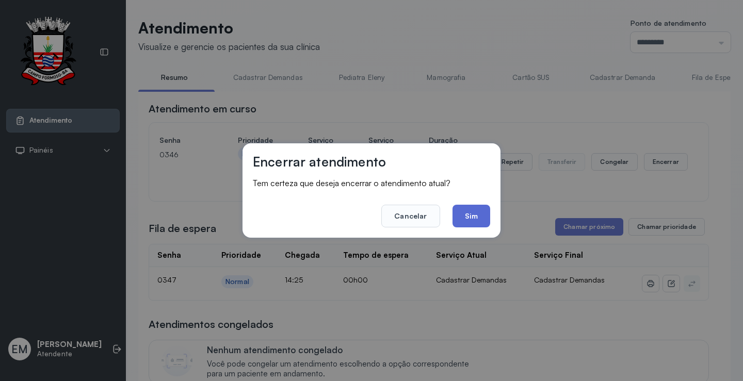
click at [473, 215] on button "Sim" at bounding box center [471, 216] width 38 height 23
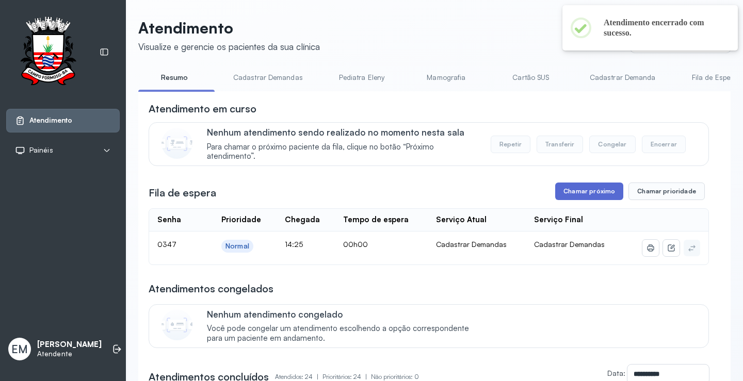
drag, startPoint x: 591, startPoint y: 175, endPoint x: 597, endPoint y: 189, distance: 15.2
click at [592, 196] on button "Chamar próximo" at bounding box center [589, 192] width 68 height 18
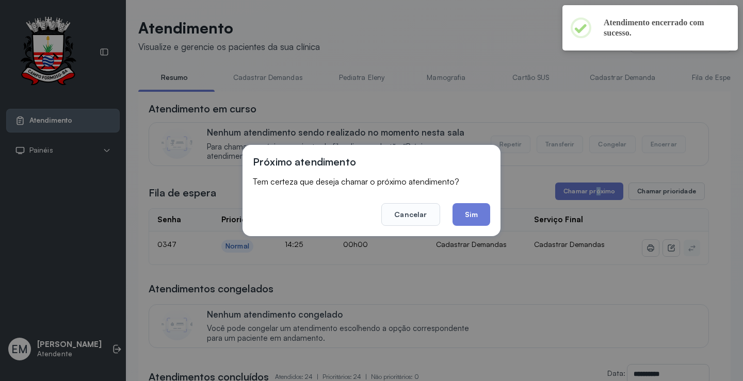
click at [487, 210] on button "Sim" at bounding box center [471, 214] width 38 height 23
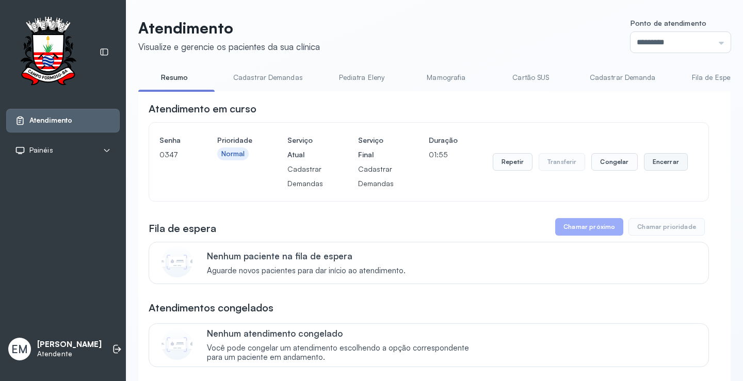
click at [652, 167] on button "Encerrar" at bounding box center [666, 162] width 44 height 18
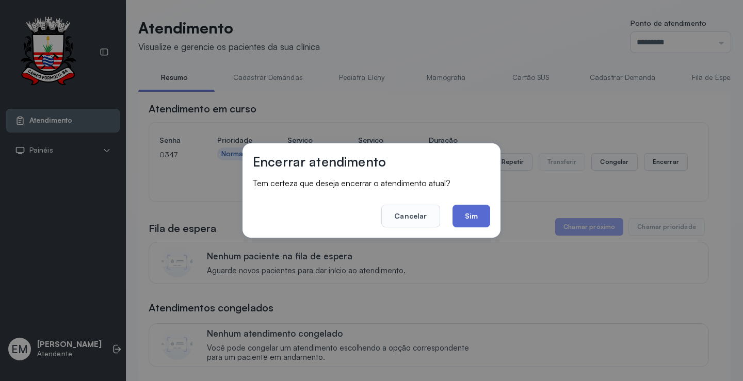
click at [472, 220] on button "Sim" at bounding box center [471, 216] width 38 height 23
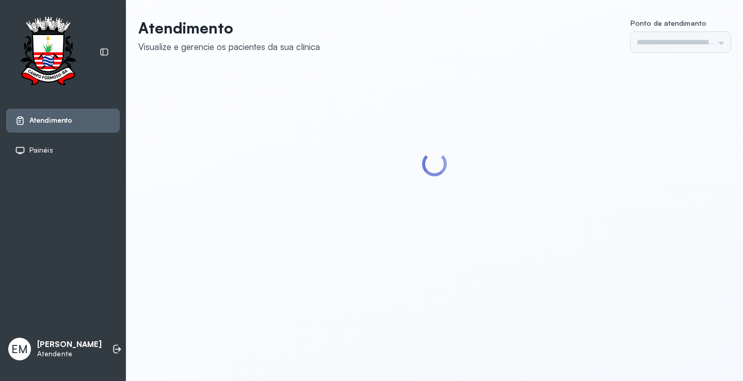
type input "*********"
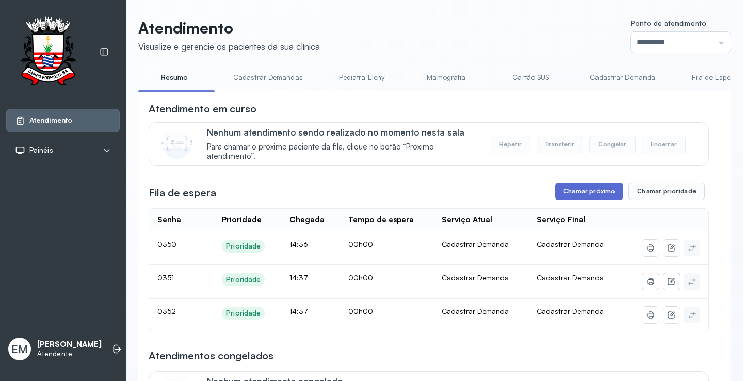
click at [563, 186] on button "Chamar próximo" at bounding box center [589, 192] width 68 height 18
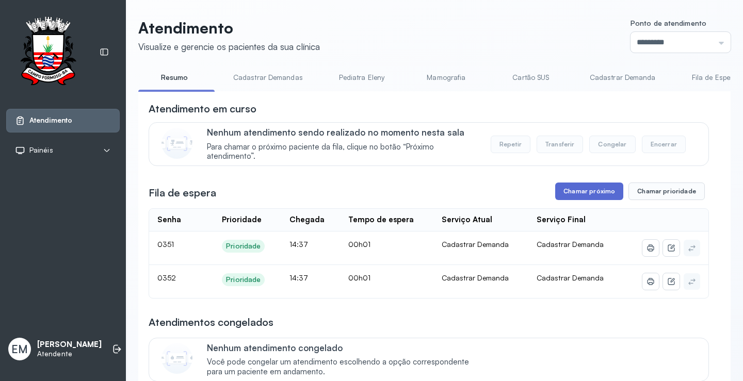
click at [608, 189] on button "Chamar próximo" at bounding box center [589, 192] width 68 height 18
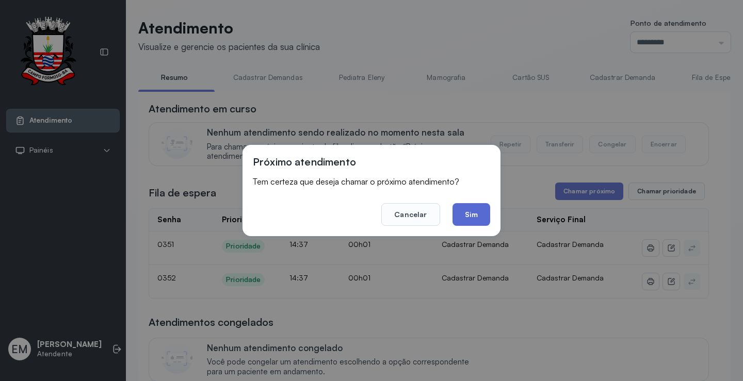
click at [458, 217] on button "Sim" at bounding box center [471, 214] width 38 height 23
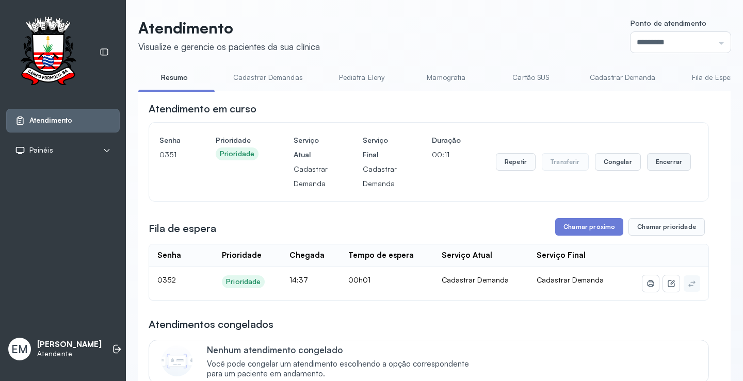
click at [647, 168] on button "Encerrar" at bounding box center [669, 162] width 44 height 18
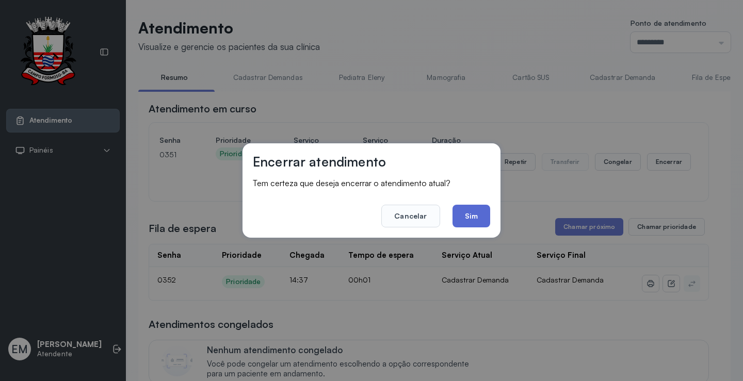
click at [468, 220] on button "Sim" at bounding box center [471, 216] width 38 height 23
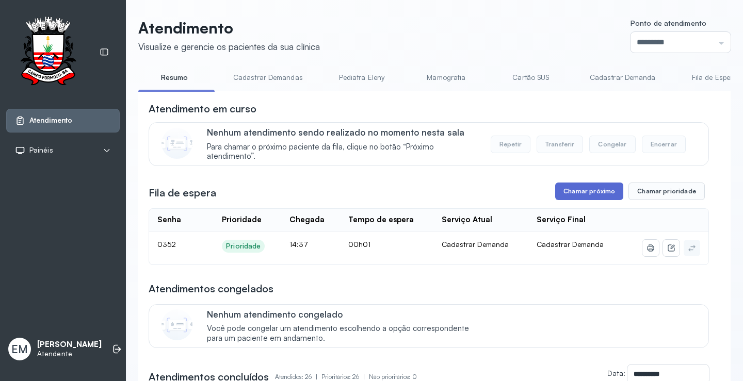
click at [575, 193] on button "Chamar próximo" at bounding box center [589, 192] width 68 height 18
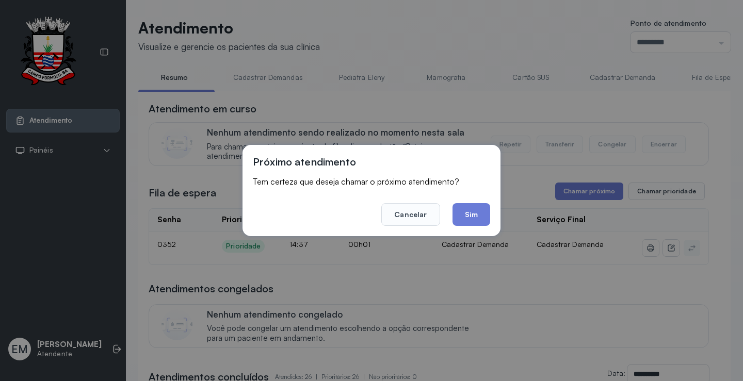
click at [478, 203] on footer "Cancelar Sim" at bounding box center [371, 207] width 237 height 37
click at [468, 215] on button "Sim" at bounding box center [471, 214] width 38 height 23
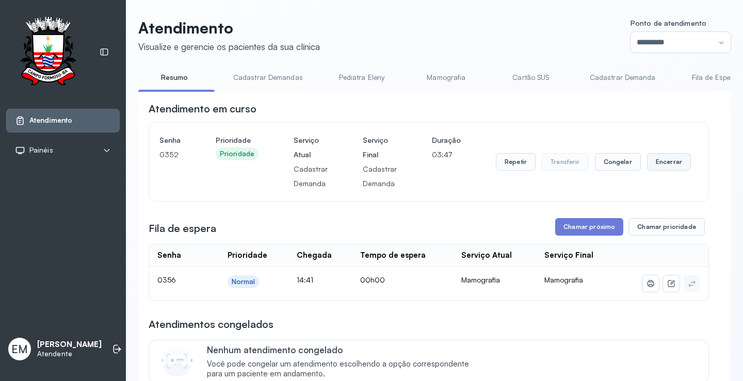
click at [647, 164] on button "Encerrar" at bounding box center [669, 162] width 44 height 18
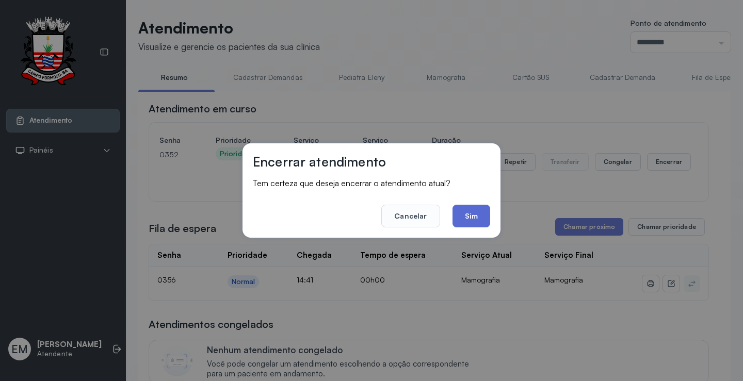
click at [465, 217] on button "Sim" at bounding box center [471, 216] width 38 height 23
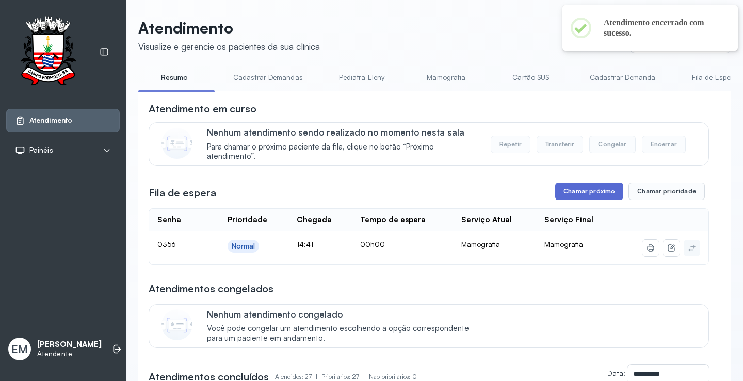
click at [587, 195] on button "Chamar próximo" at bounding box center [589, 192] width 68 height 18
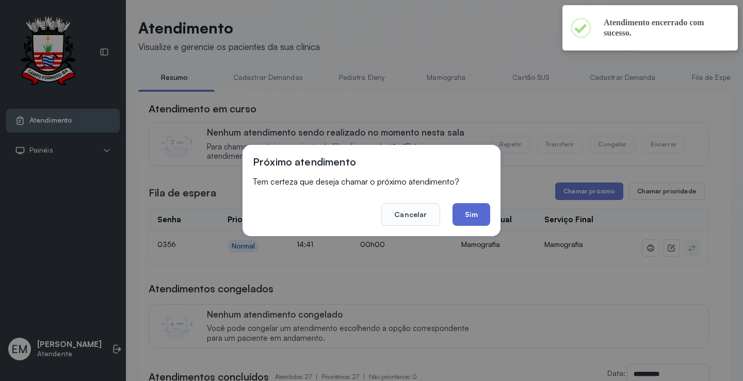
click at [472, 209] on button "Sim" at bounding box center [471, 214] width 38 height 23
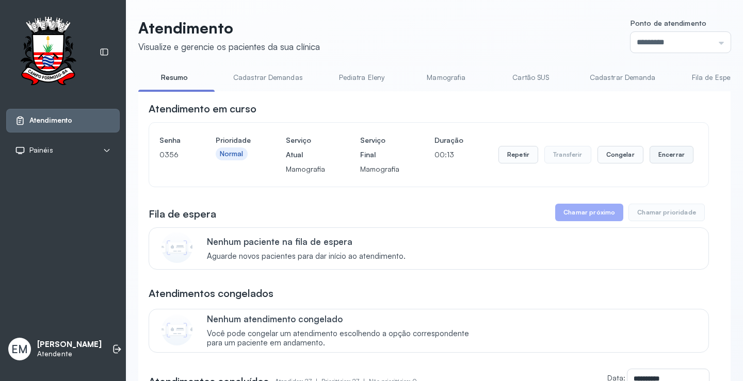
click at [657, 153] on button "Encerrar" at bounding box center [671, 155] width 44 height 18
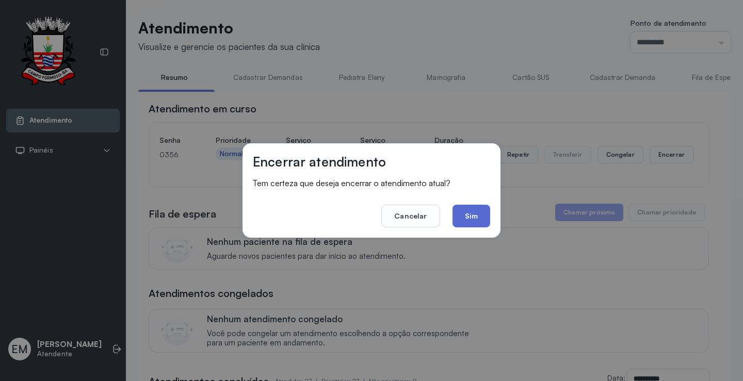
click at [484, 218] on button "Sim" at bounding box center [471, 216] width 38 height 23
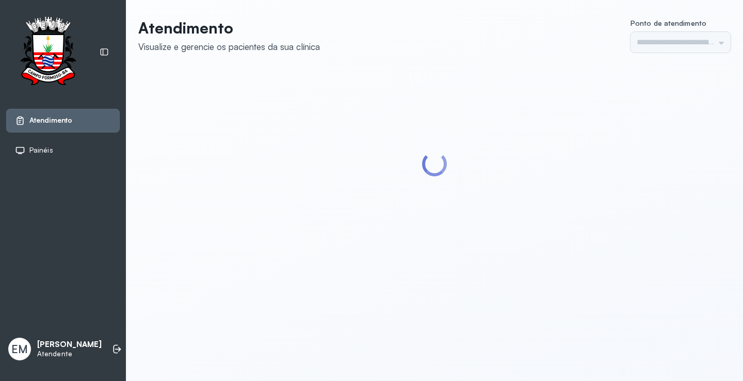
type input "*********"
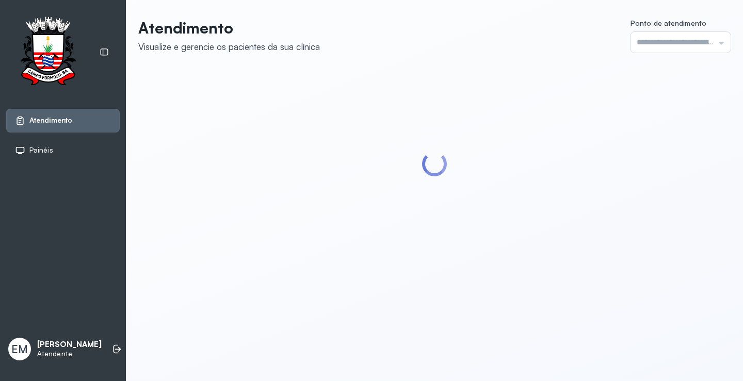
type input "*********"
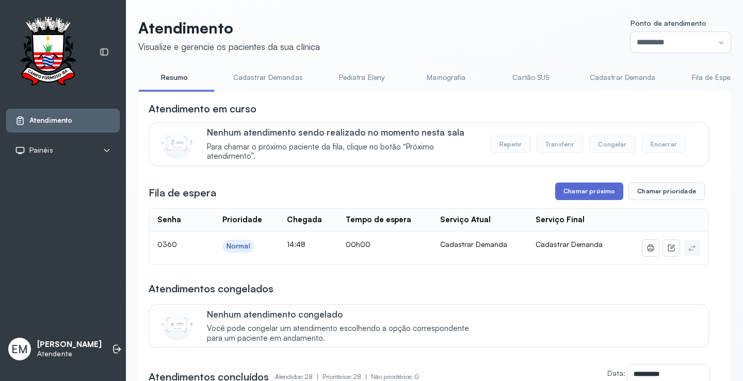
click at [599, 190] on button "Chamar próximo" at bounding box center [589, 192] width 68 height 18
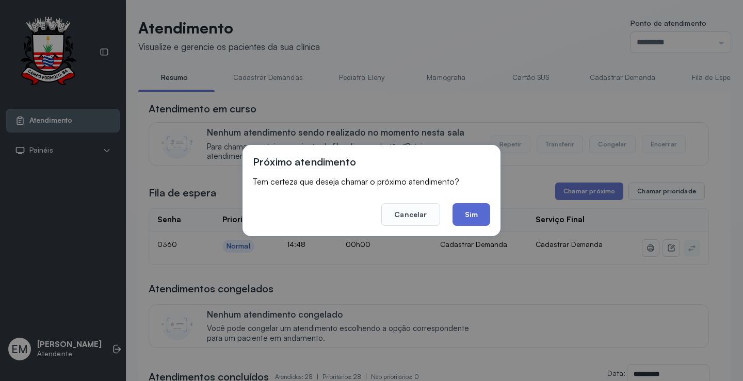
click at [475, 215] on button "Sim" at bounding box center [471, 214] width 38 height 23
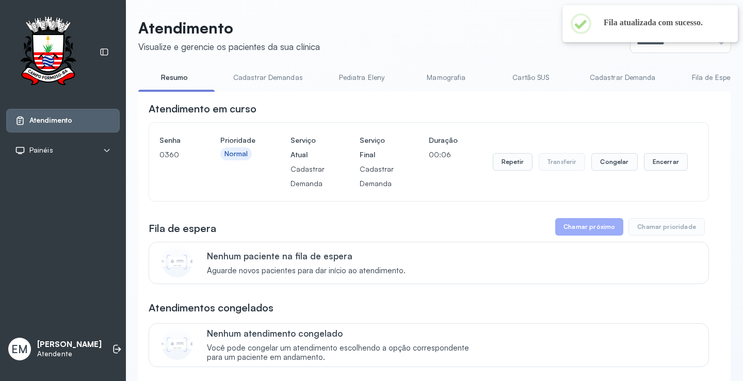
click at [530, 201] on div "Senha [SECURITY_DATA] Prioridade Normal Serviço Atual Cadastrar Demanda Serviço…" at bounding box center [428, 162] width 559 height 78
click at [496, 161] on button "Repetir" at bounding box center [513, 162] width 40 height 18
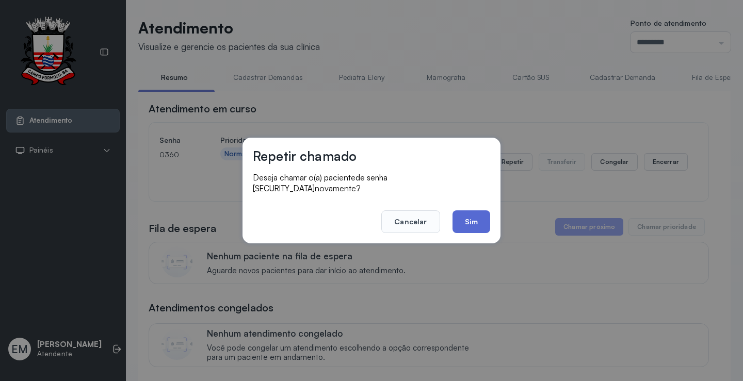
click at [469, 216] on button "Sim" at bounding box center [471, 221] width 38 height 23
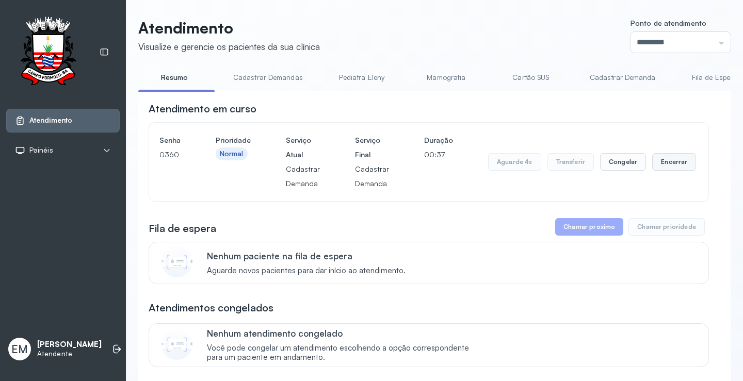
click at [668, 164] on button "Encerrar" at bounding box center [674, 162] width 44 height 18
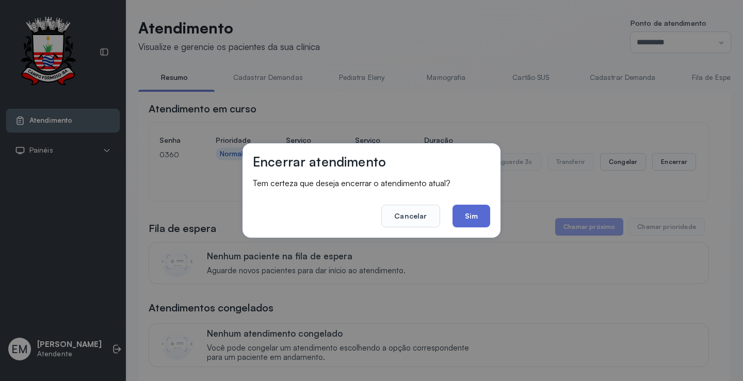
click at [461, 218] on button "Sim" at bounding box center [471, 216] width 38 height 23
